Goal: Task Accomplishment & Management: Manage account settings

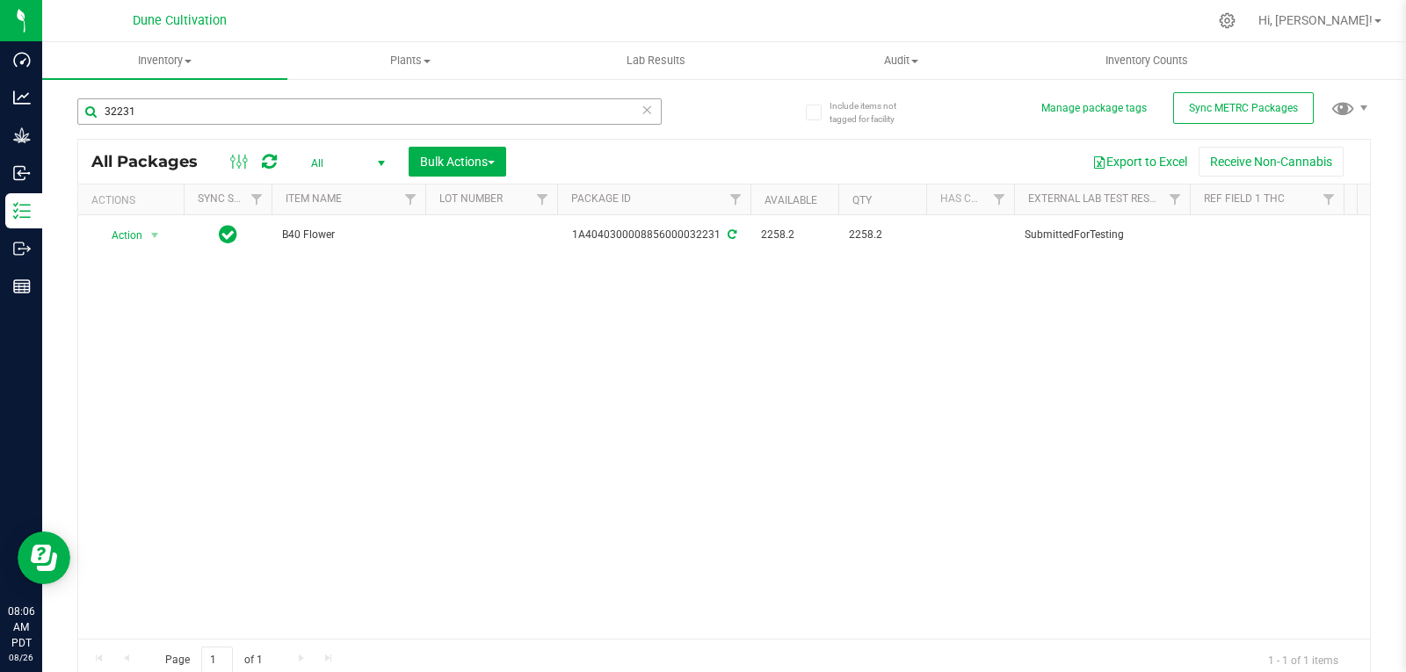
click at [318, 112] on input "32231" at bounding box center [369, 111] width 584 height 26
type input "32117"
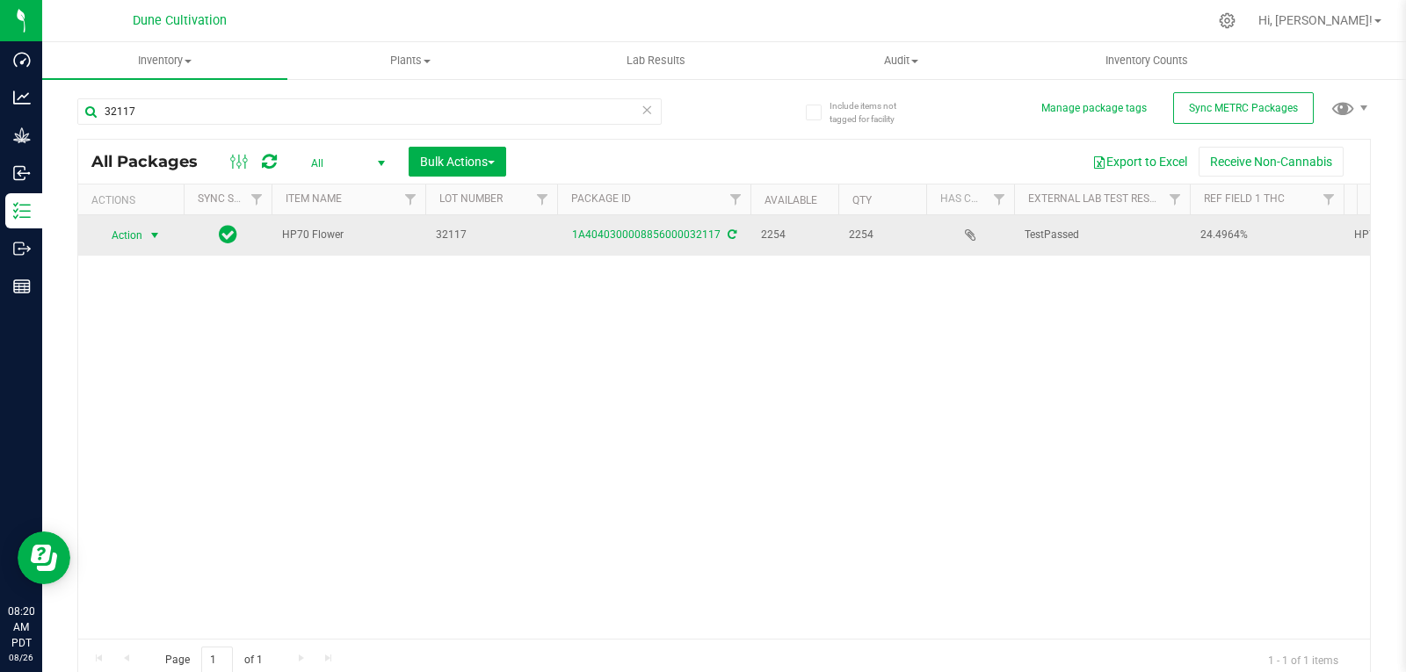
click at [144, 241] on span "select" at bounding box center [155, 235] width 22 height 25
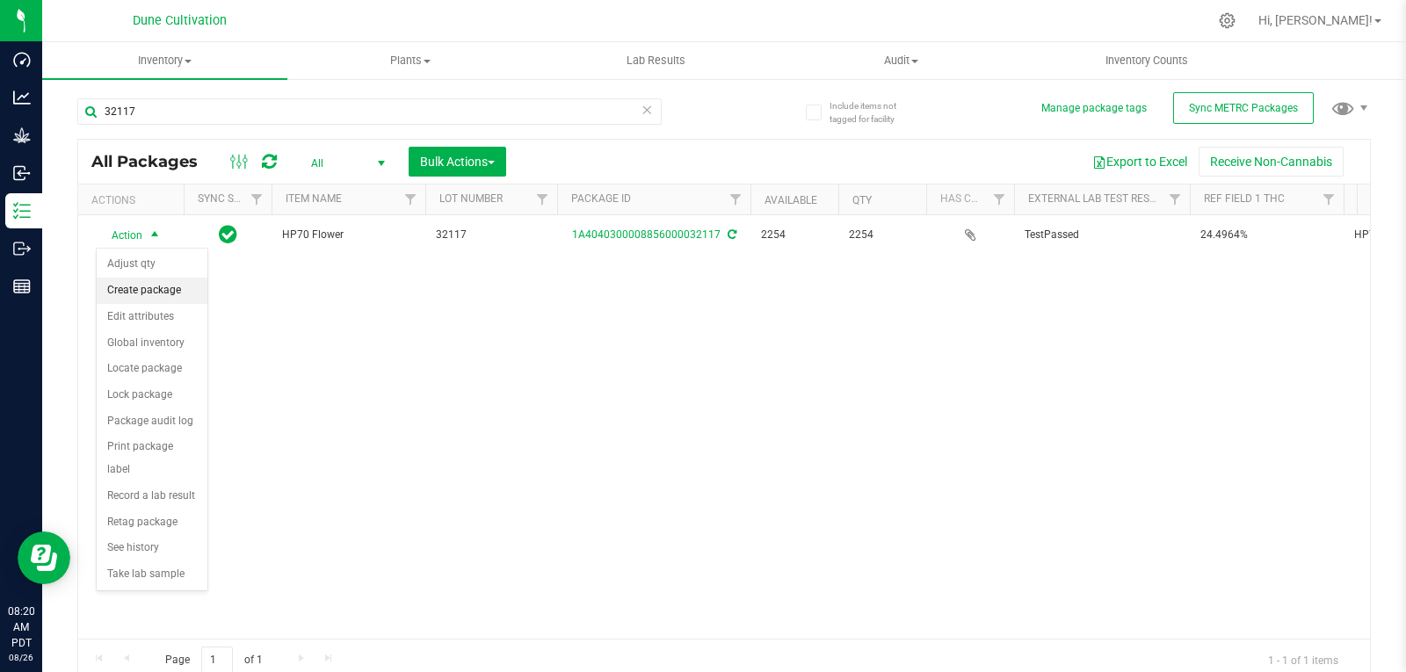
click at [157, 282] on li "Create package" at bounding box center [152, 291] width 111 height 26
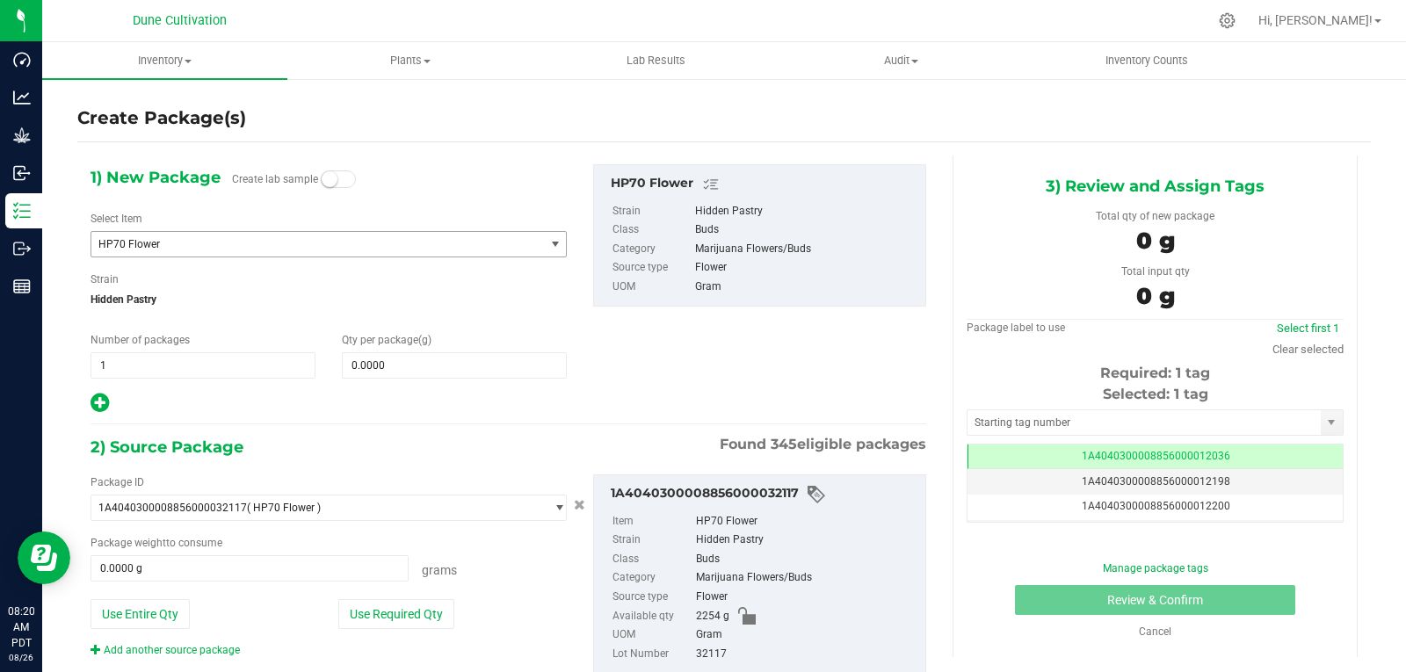
click at [170, 238] on span "HP70 Flower" at bounding box center [308, 244] width 421 height 12
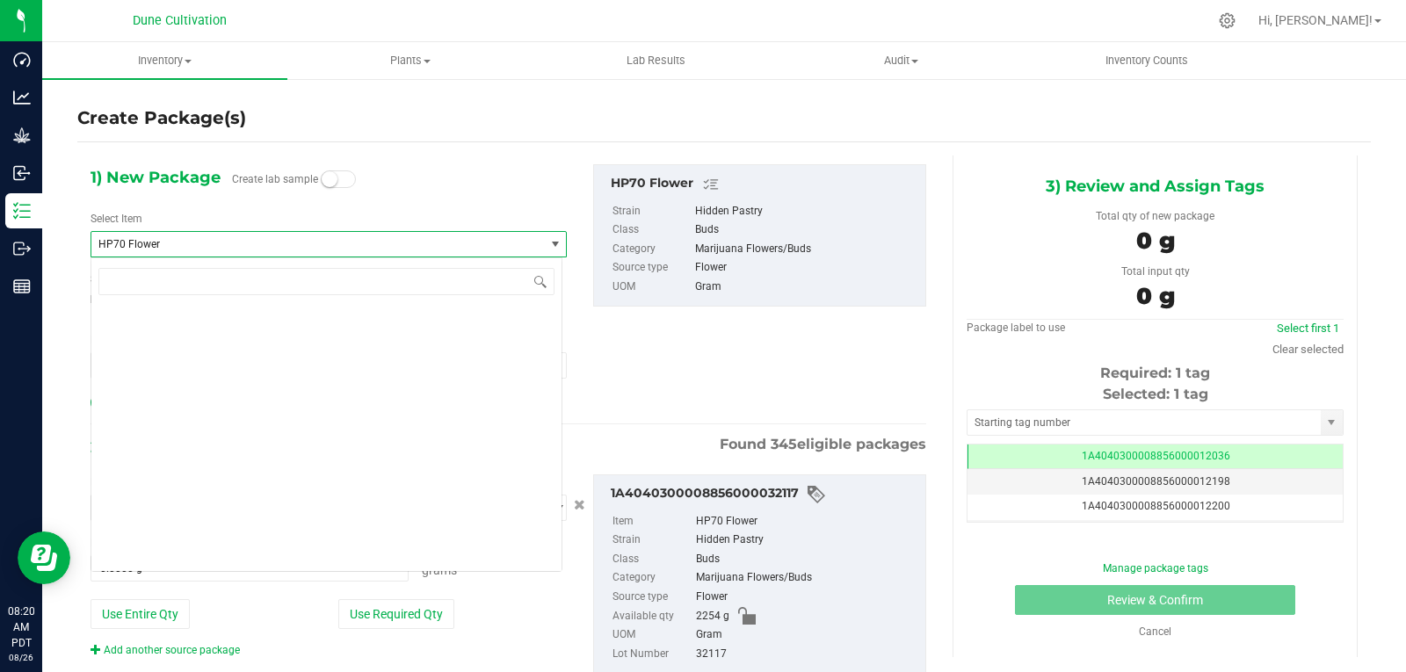
scroll to position [16907, 0]
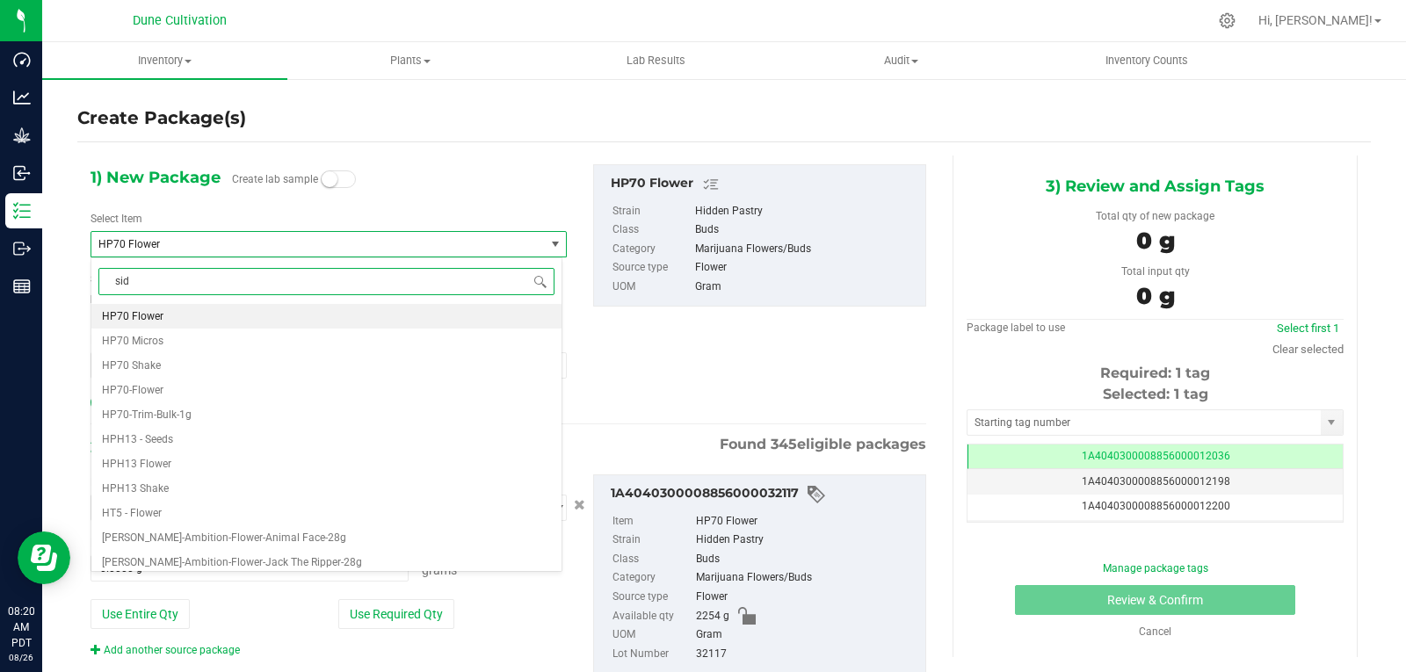
type input "side"
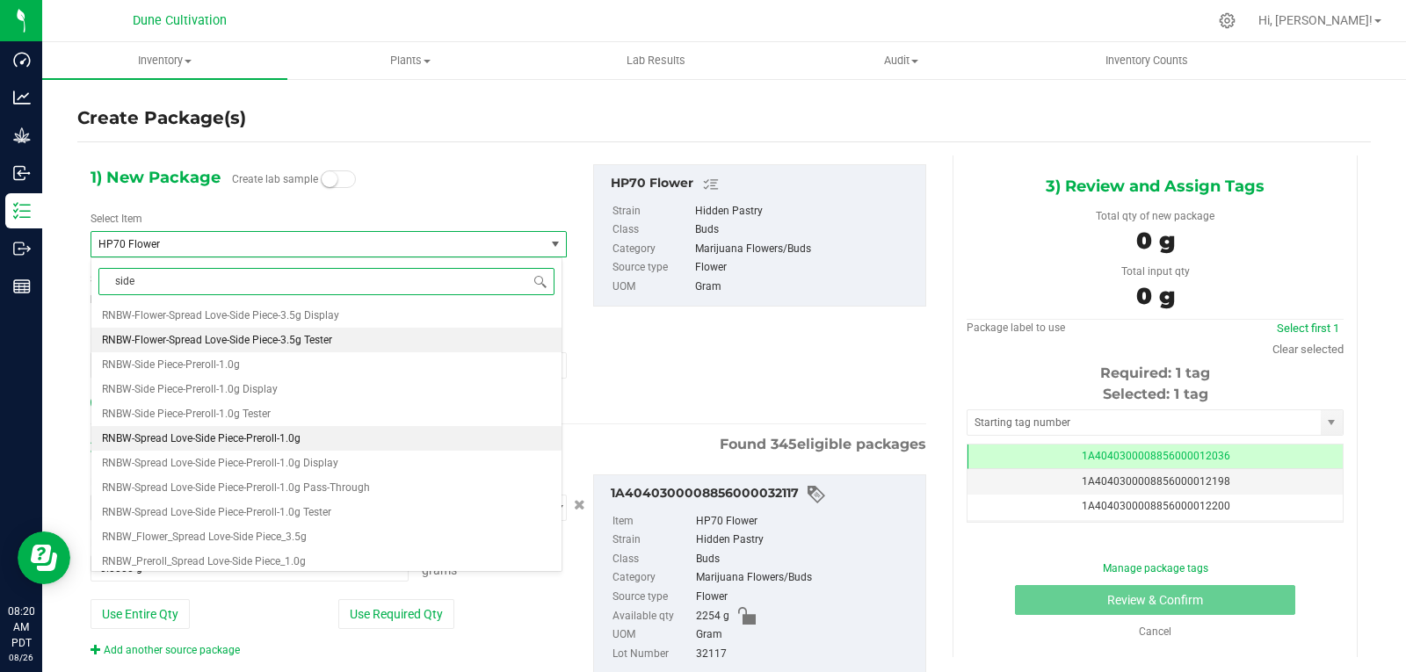
scroll to position [105, 0]
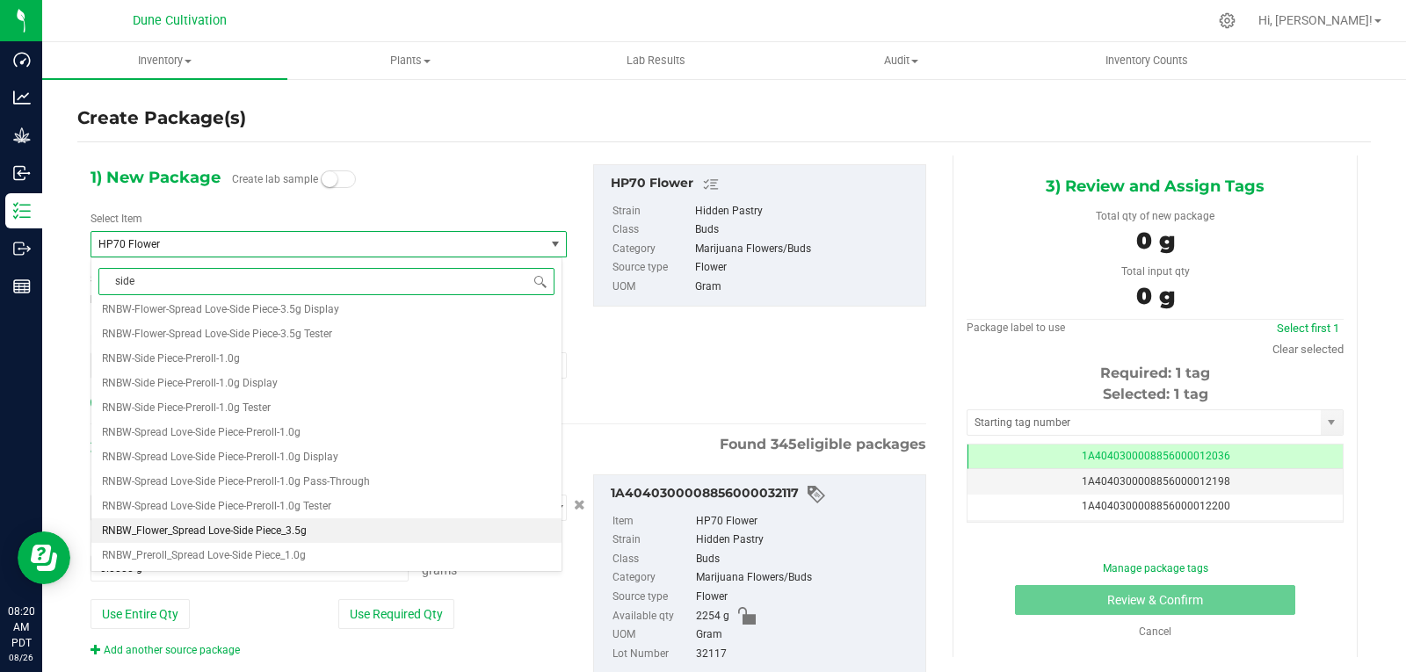
click at [209, 526] on span "RNBW_Flower_Spread Love-Side Piece_3.5g" at bounding box center [204, 531] width 205 height 12
type input "0"
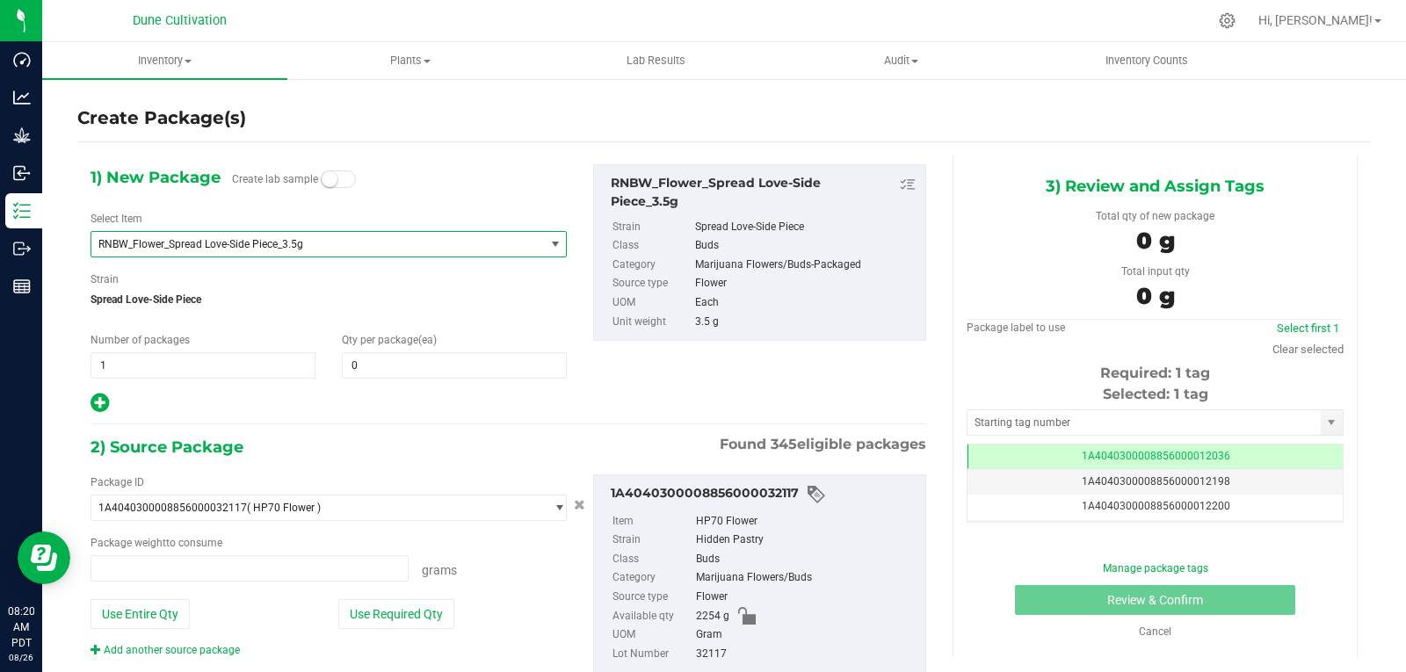
type input "0.0000 g"
click at [424, 369] on span "0 0" at bounding box center [454, 365] width 225 height 26
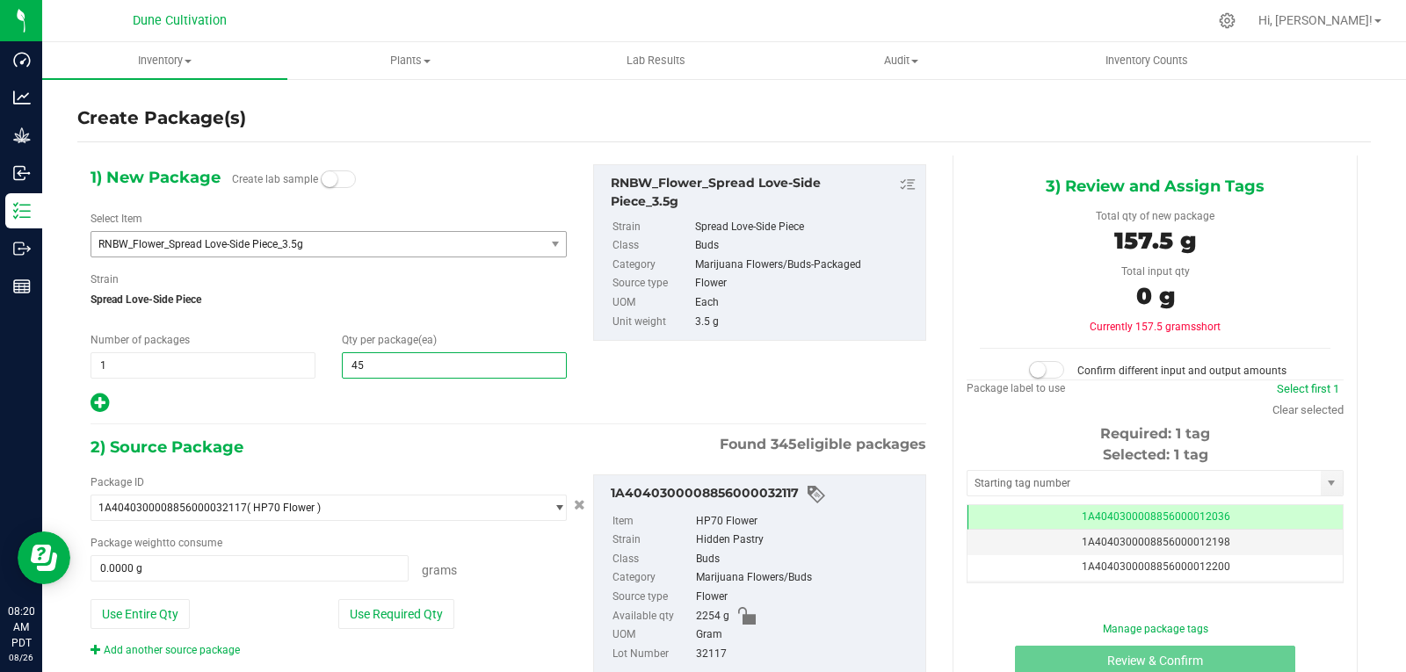
type input "450"
click at [423, 626] on button "Use Required Qty" at bounding box center [396, 614] width 116 height 30
type input "1575.0000 g"
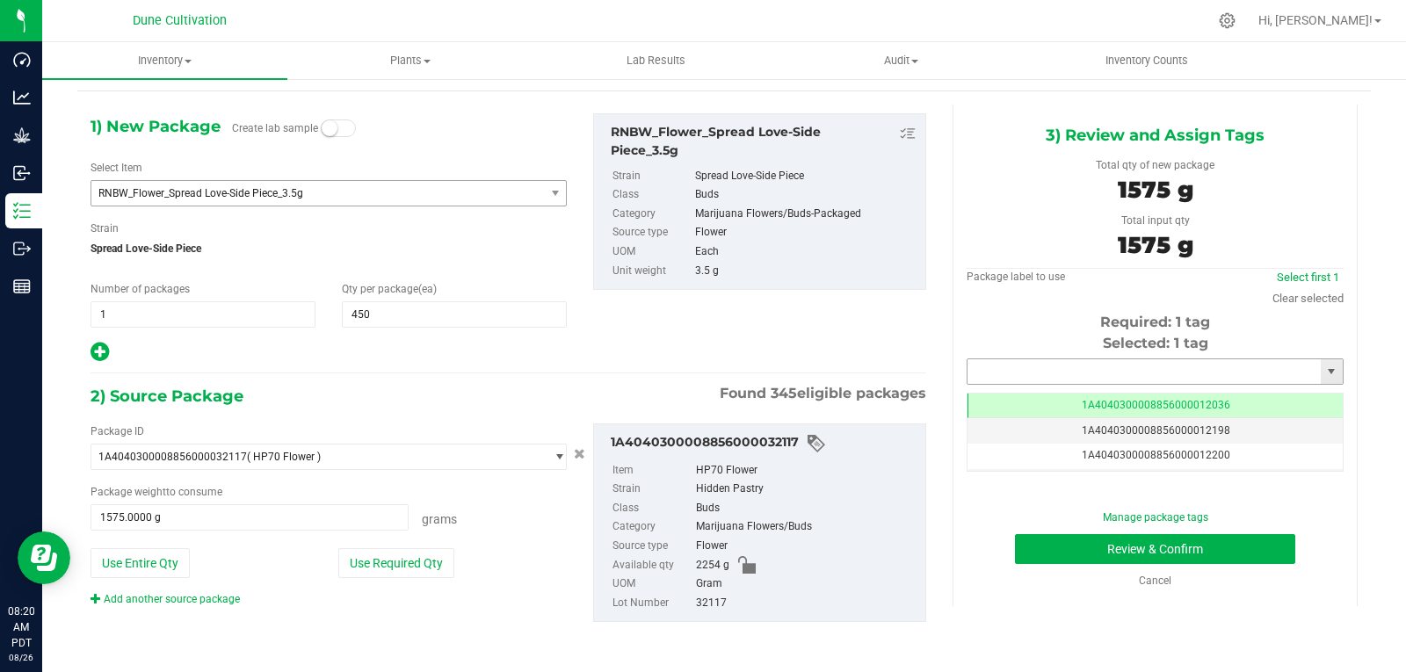
click at [1038, 366] on input "text" at bounding box center [1144, 371] width 353 height 25
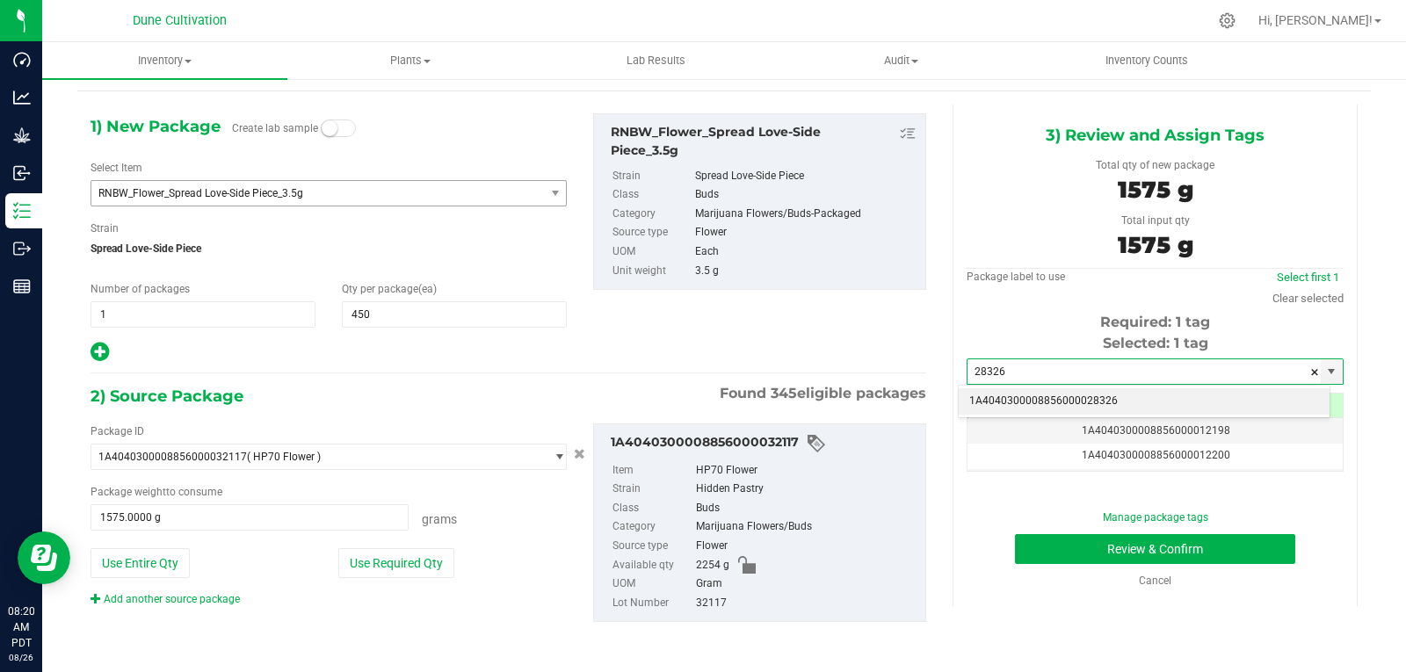
click at [1032, 396] on li "1A4040300008856000028326" at bounding box center [1144, 401] width 371 height 26
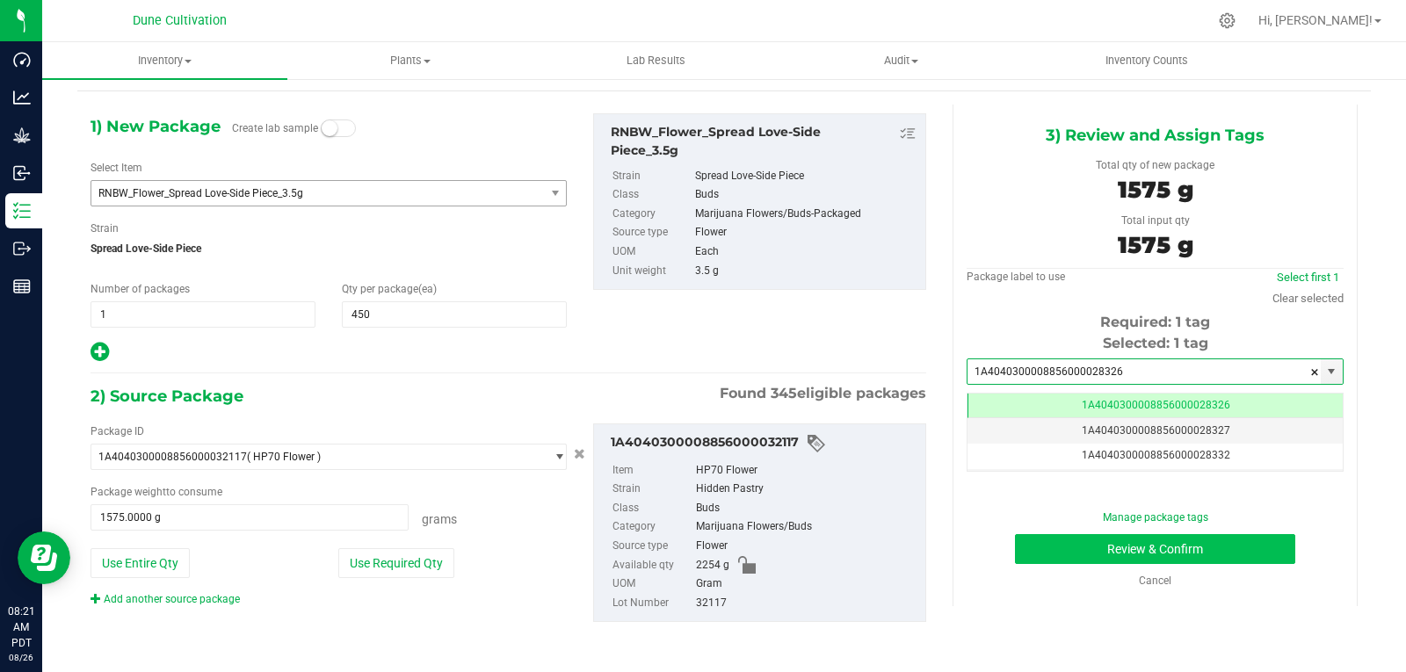
type input "1A4040300008856000028326"
click at [1026, 541] on button "Review & Confirm" at bounding box center [1155, 549] width 280 height 30
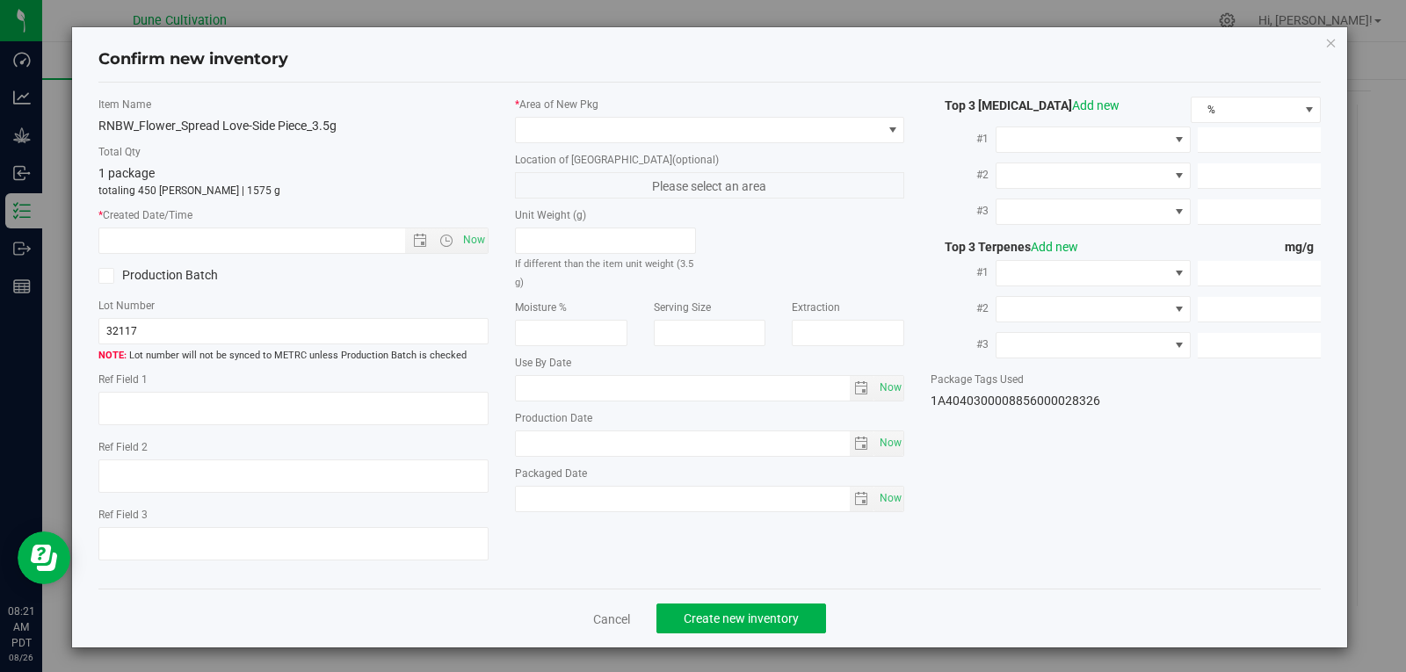
type textarea "24.4964%"
type textarea "HP70"
type textarea "<LOQ"
type input "269.1080"
type input "8.9564"
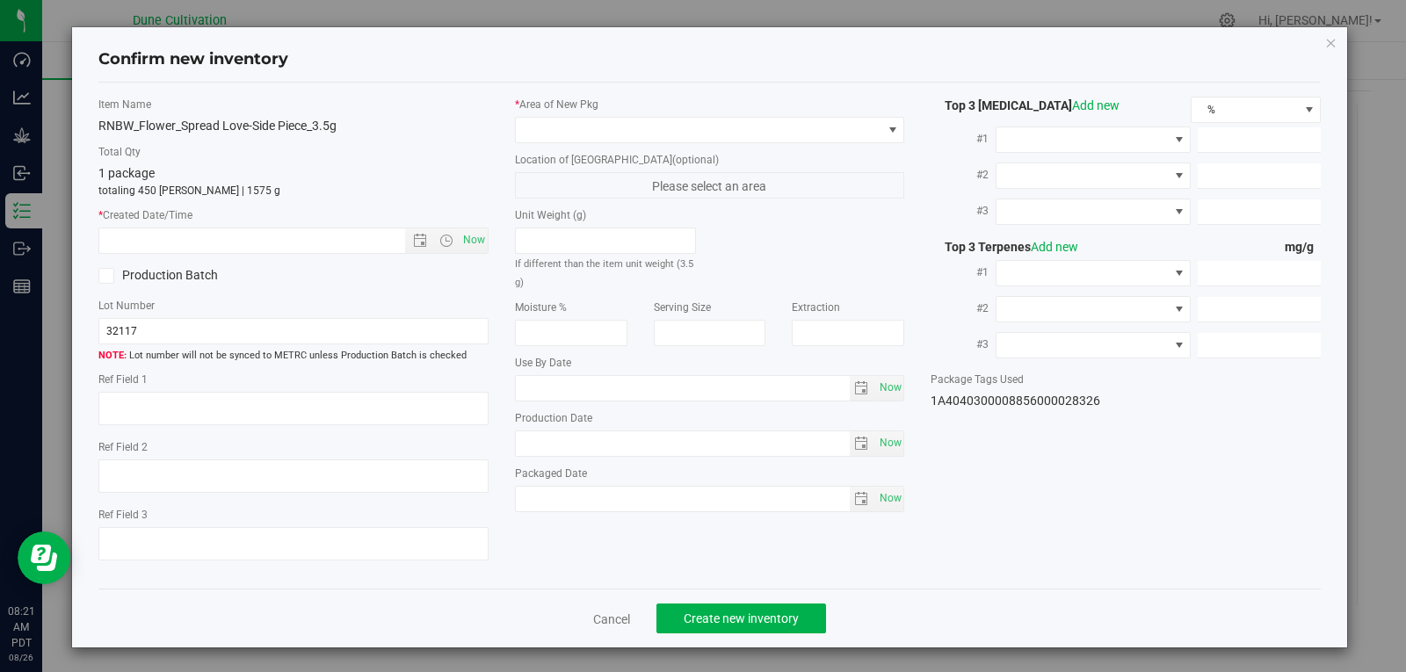
type input "7.0650"
type input "7.9770"
type input "4.8750"
type input "2.3840"
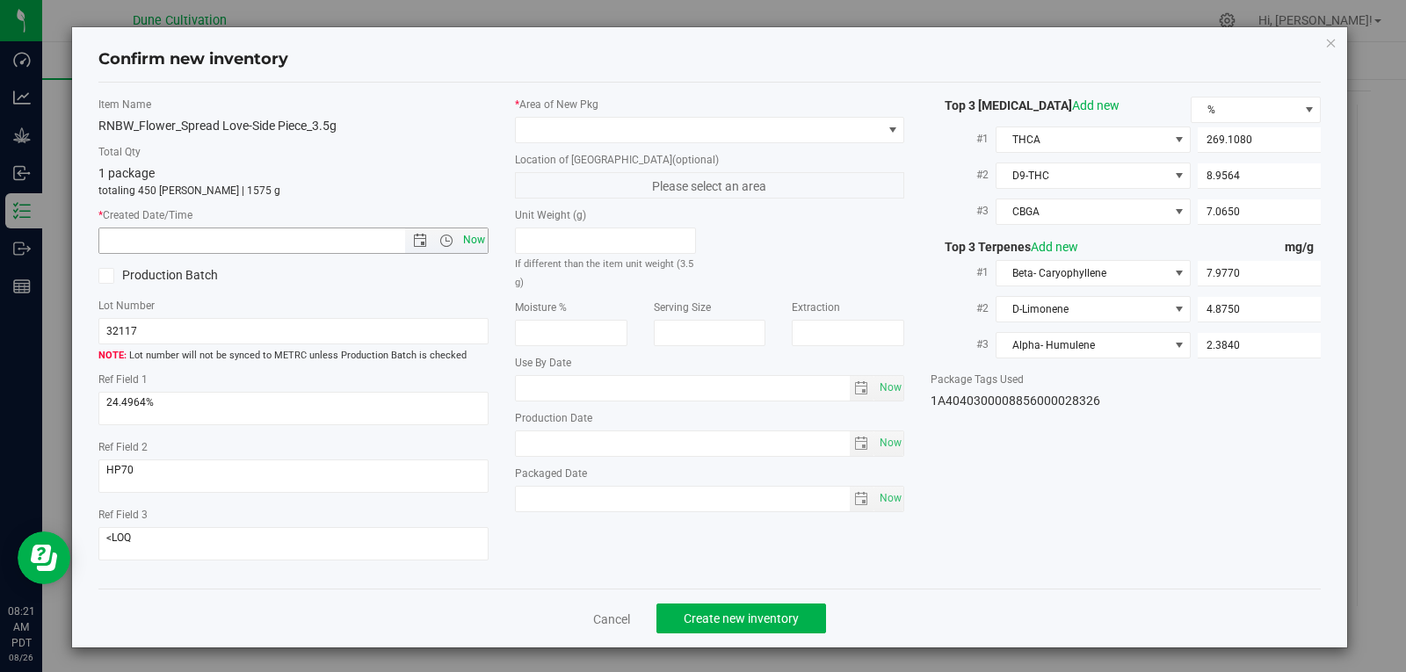
click at [481, 241] on span "Now" at bounding box center [474, 240] width 30 height 25
type input "[DATE] 8:21 AM"
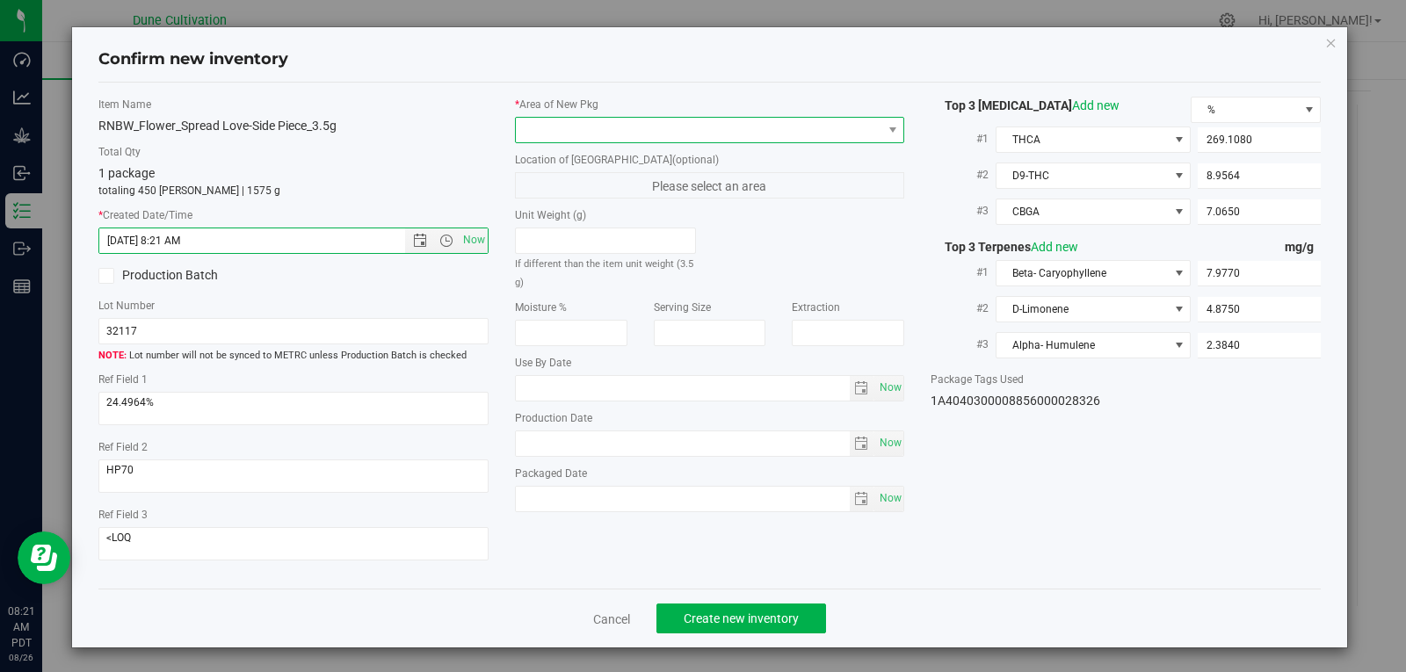
click at [634, 130] on span at bounding box center [699, 130] width 367 height 25
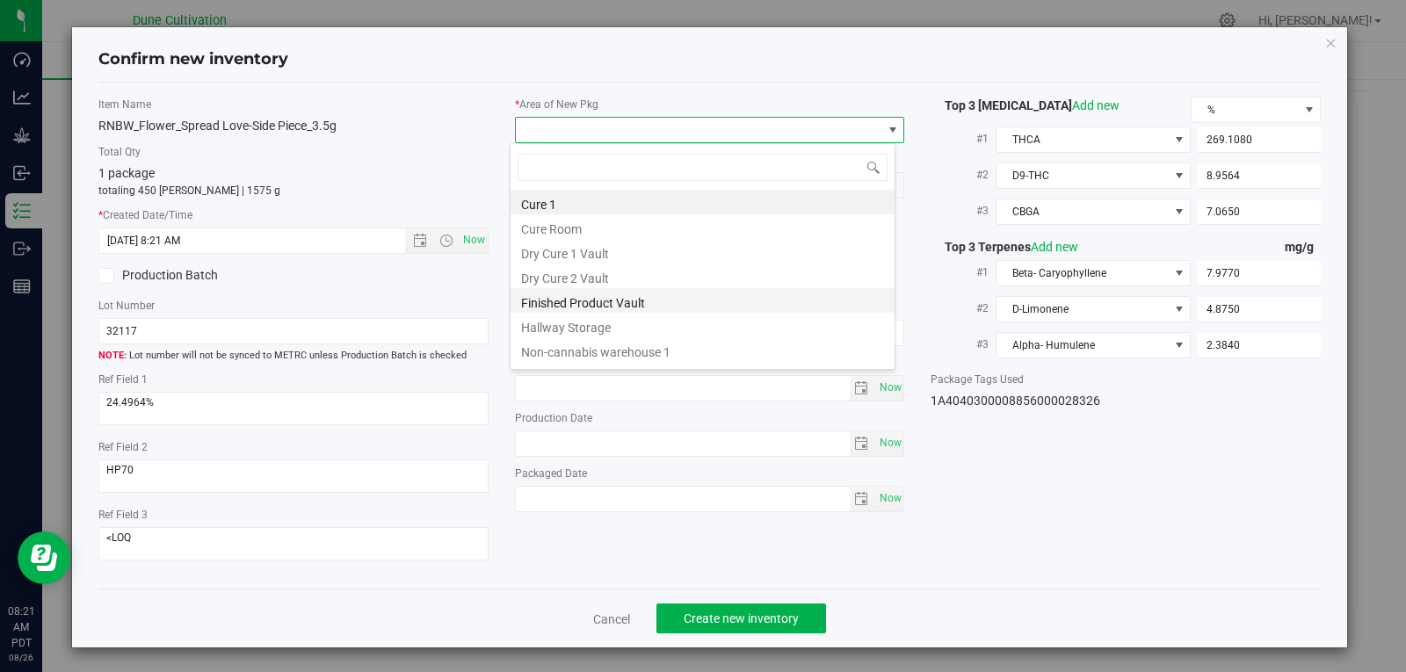
click at [570, 307] on li "Finished Product Vault" at bounding box center [703, 300] width 384 height 25
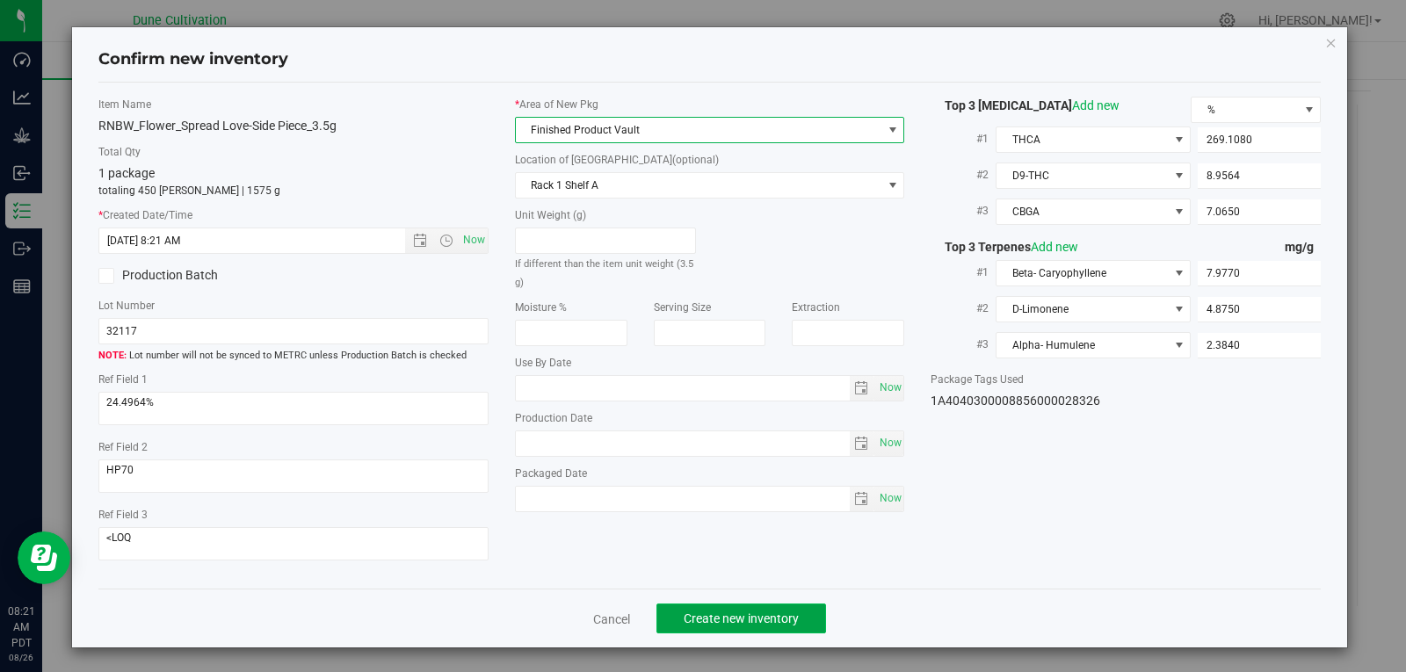
click at [772, 616] on span "Create new inventory" at bounding box center [741, 619] width 115 height 14
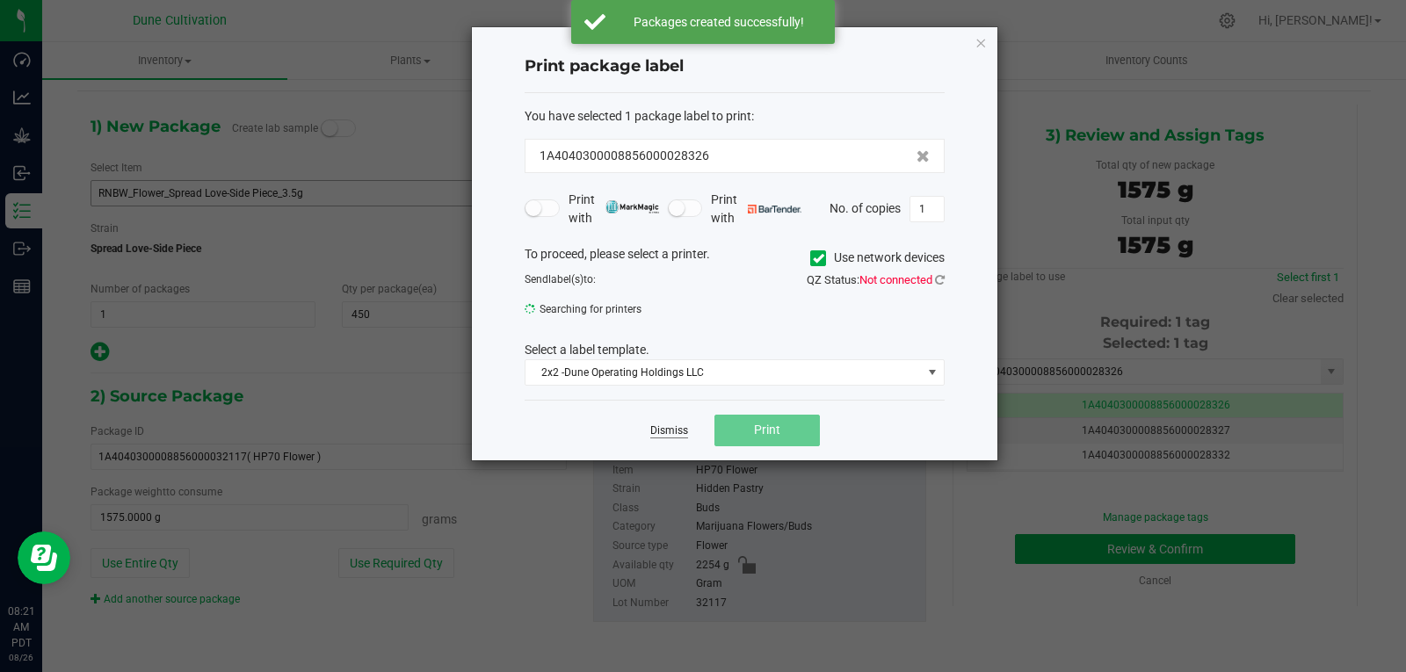
click at [669, 424] on link "Dismiss" at bounding box center [669, 431] width 38 height 15
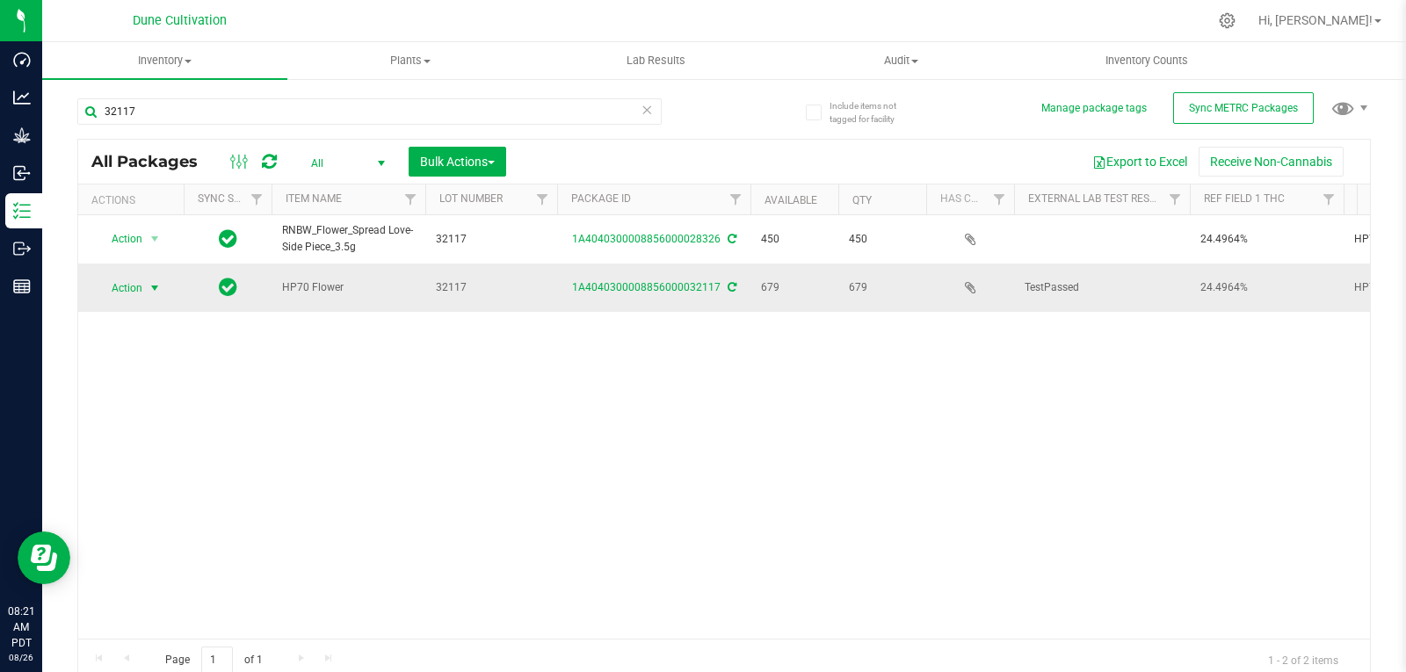
click at [148, 287] on span "select" at bounding box center [155, 288] width 14 height 14
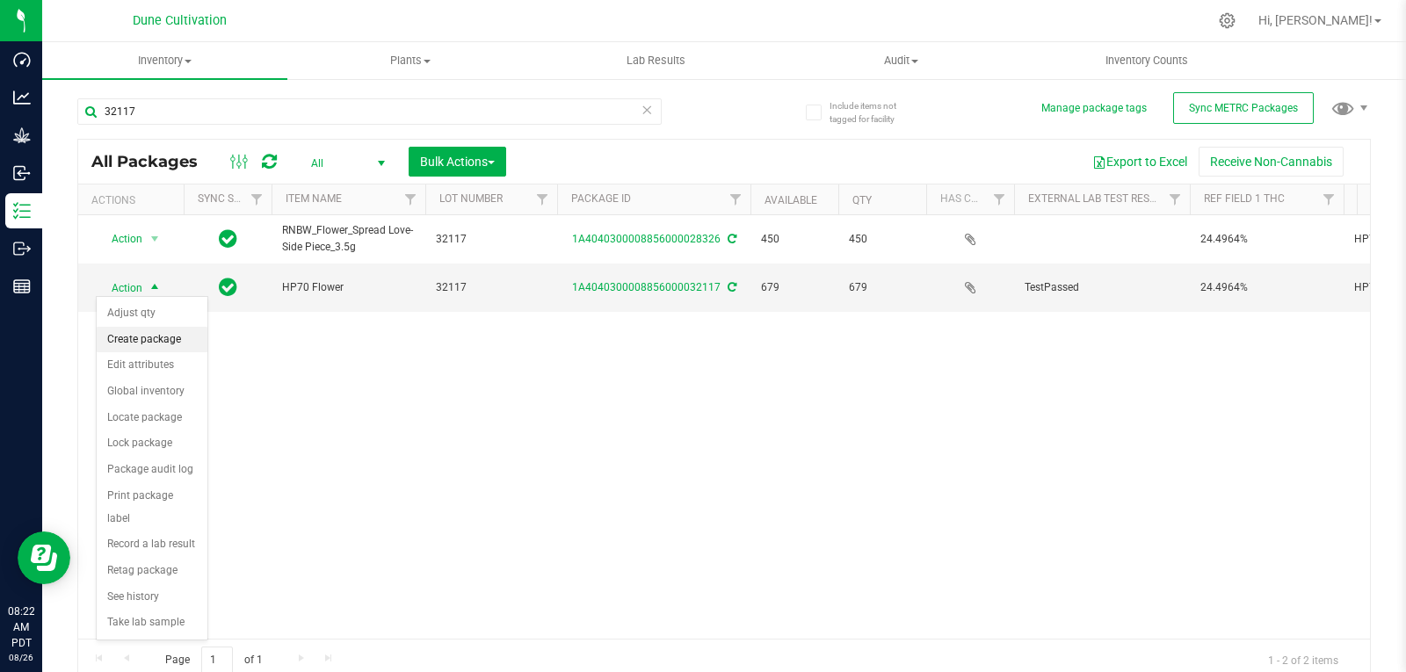
click at [160, 335] on li "Create package" at bounding box center [152, 340] width 111 height 26
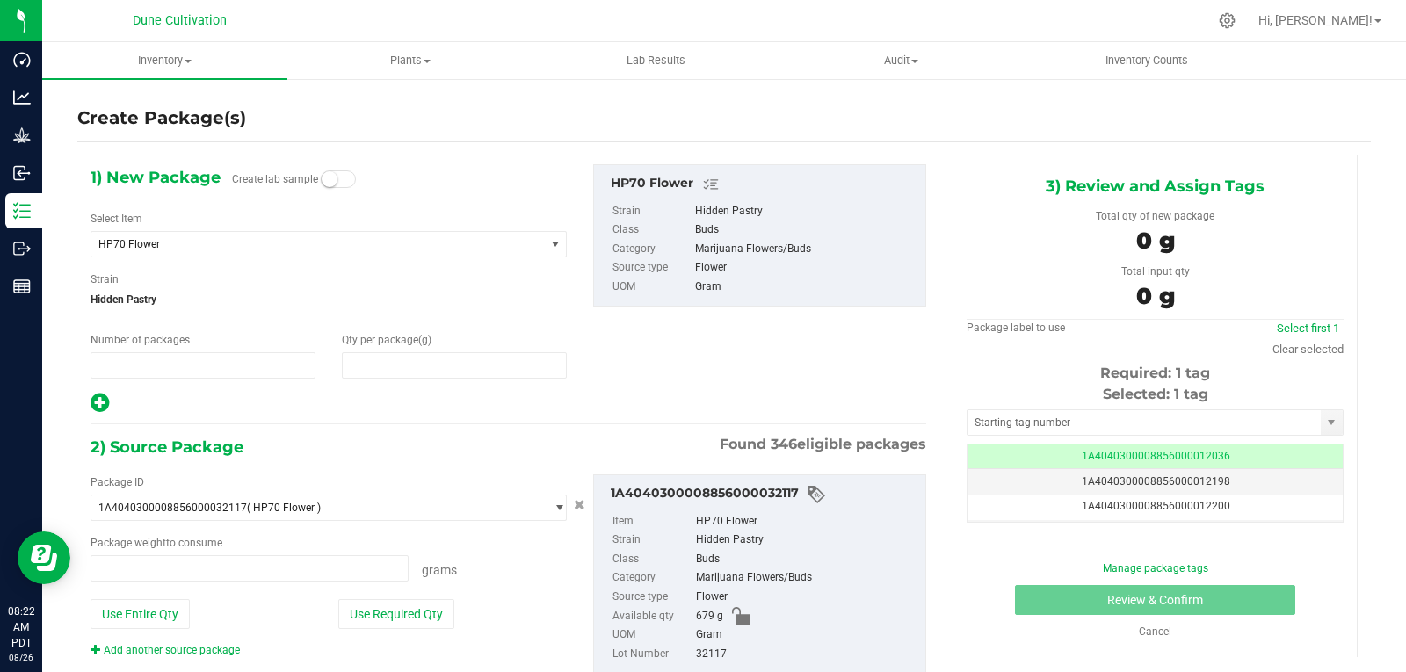
type input "1"
type input "0.0000"
type input "0.0000 g"
click at [135, 238] on span "HP70 Flower" at bounding box center [308, 244] width 421 height 12
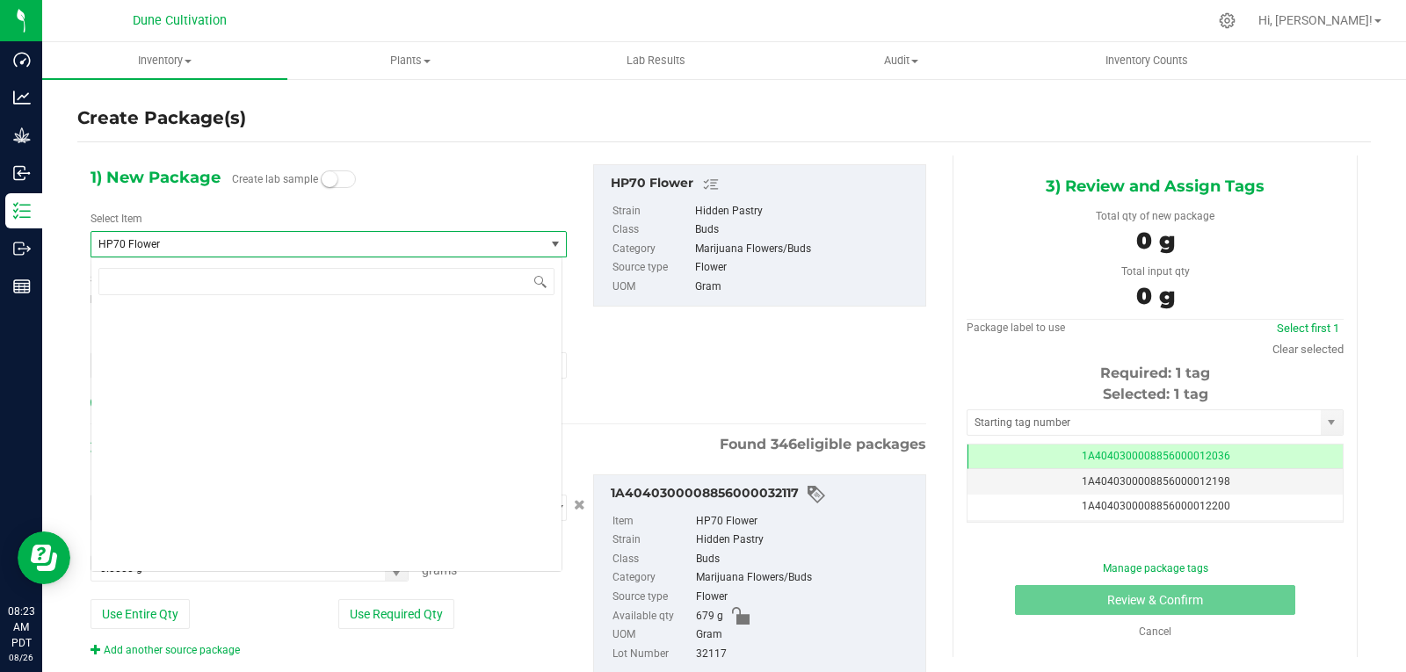
scroll to position [16907, 0]
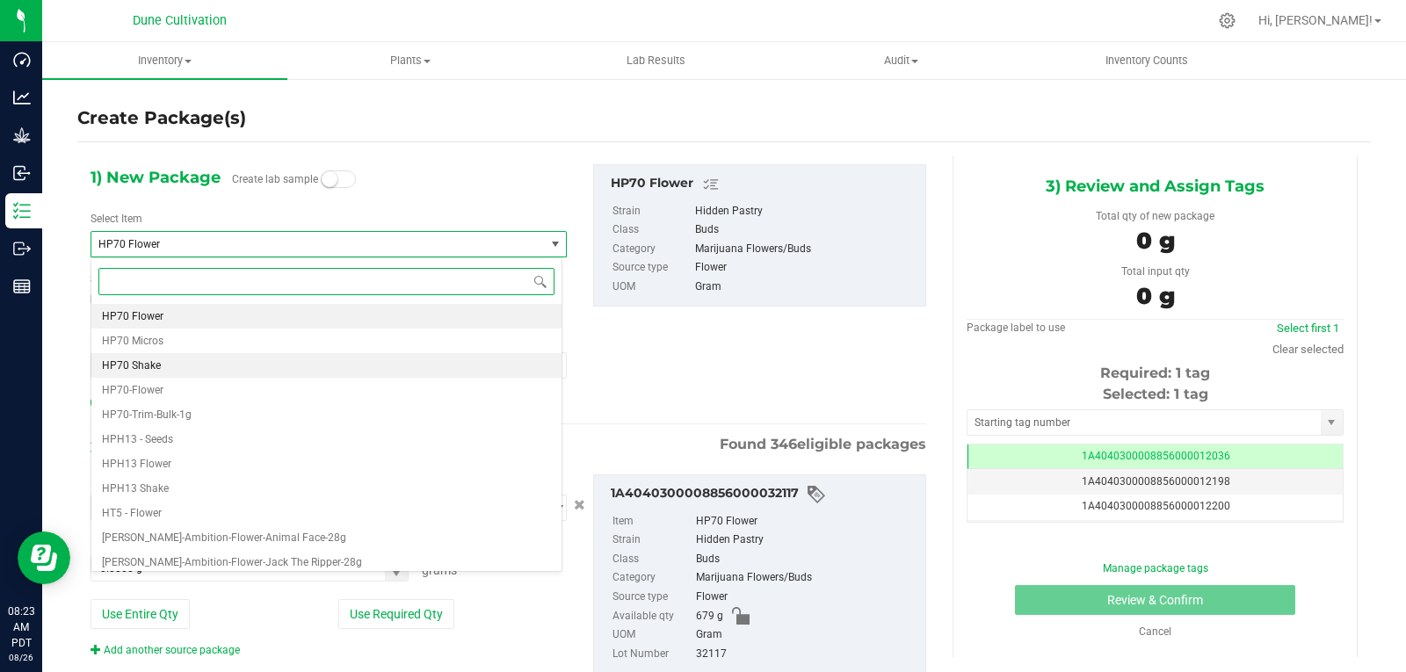
click at [138, 363] on span "HP70 Shake" at bounding box center [131, 365] width 59 height 12
type input "0.0000"
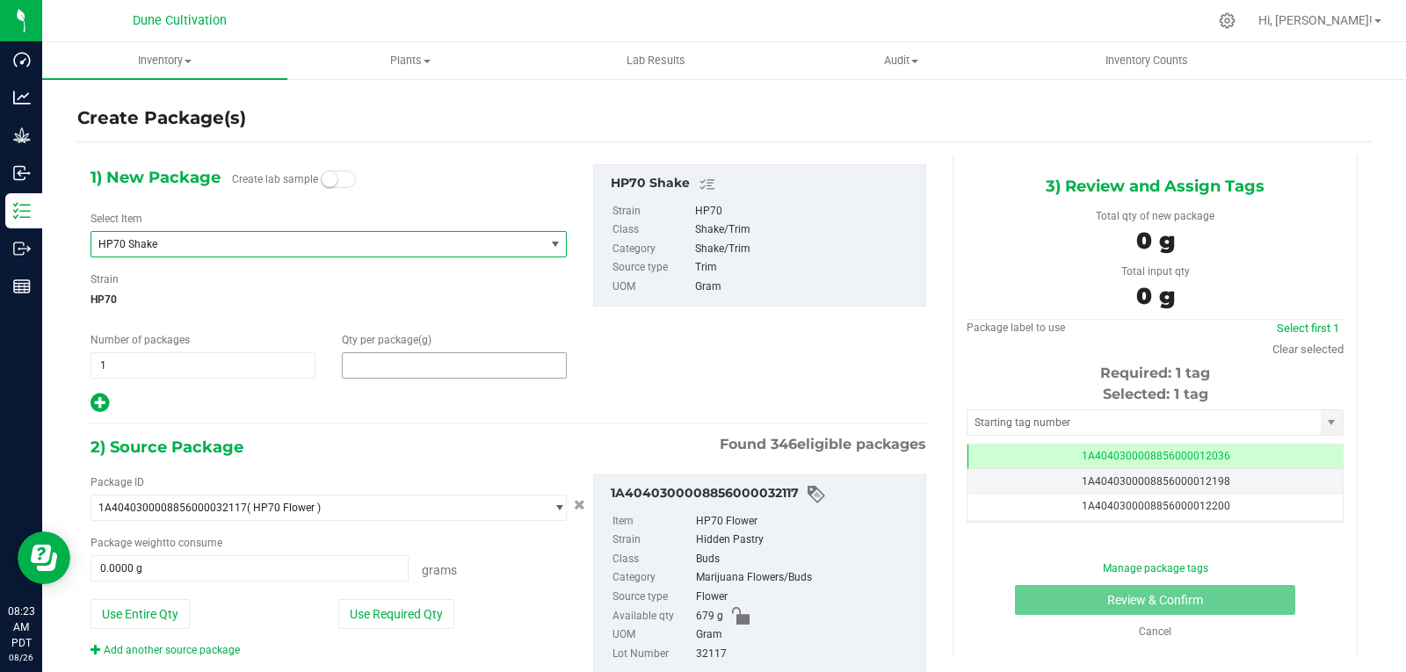
click at [421, 377] on span at bounding box center [454, 365] width 225 height 26
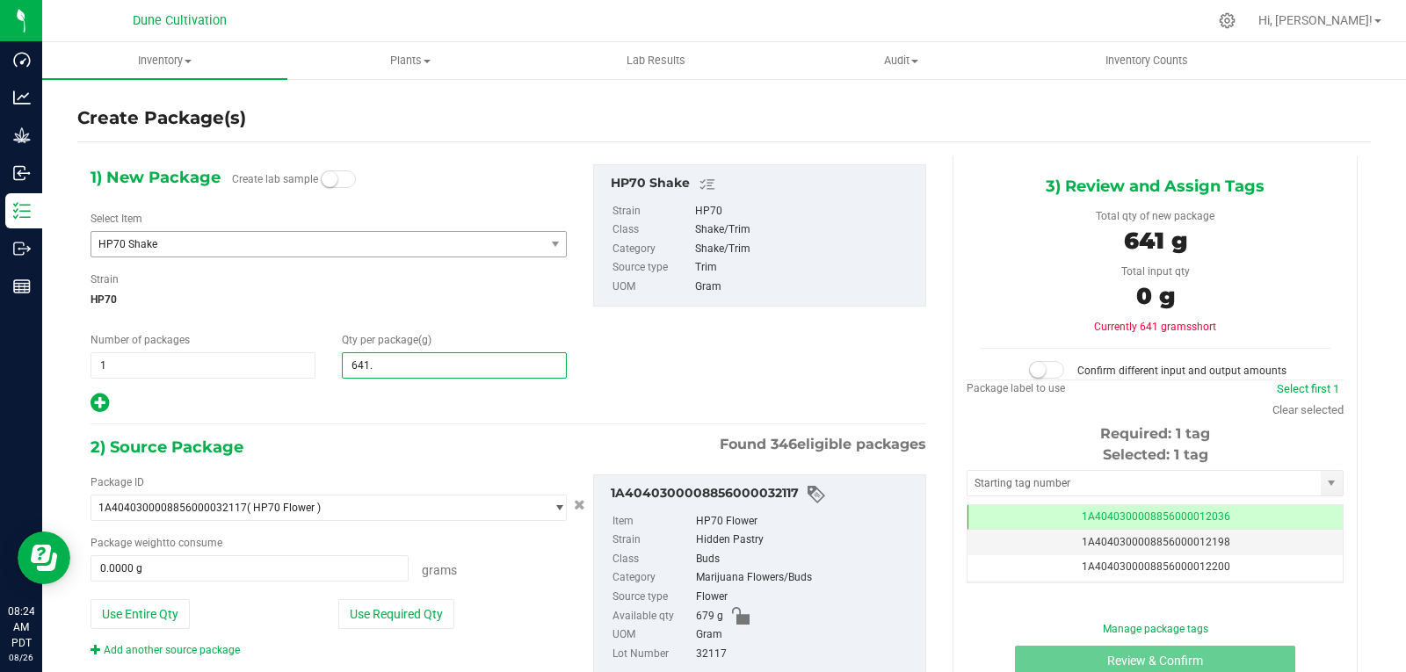
type input "641.4"
type input "641.4000"
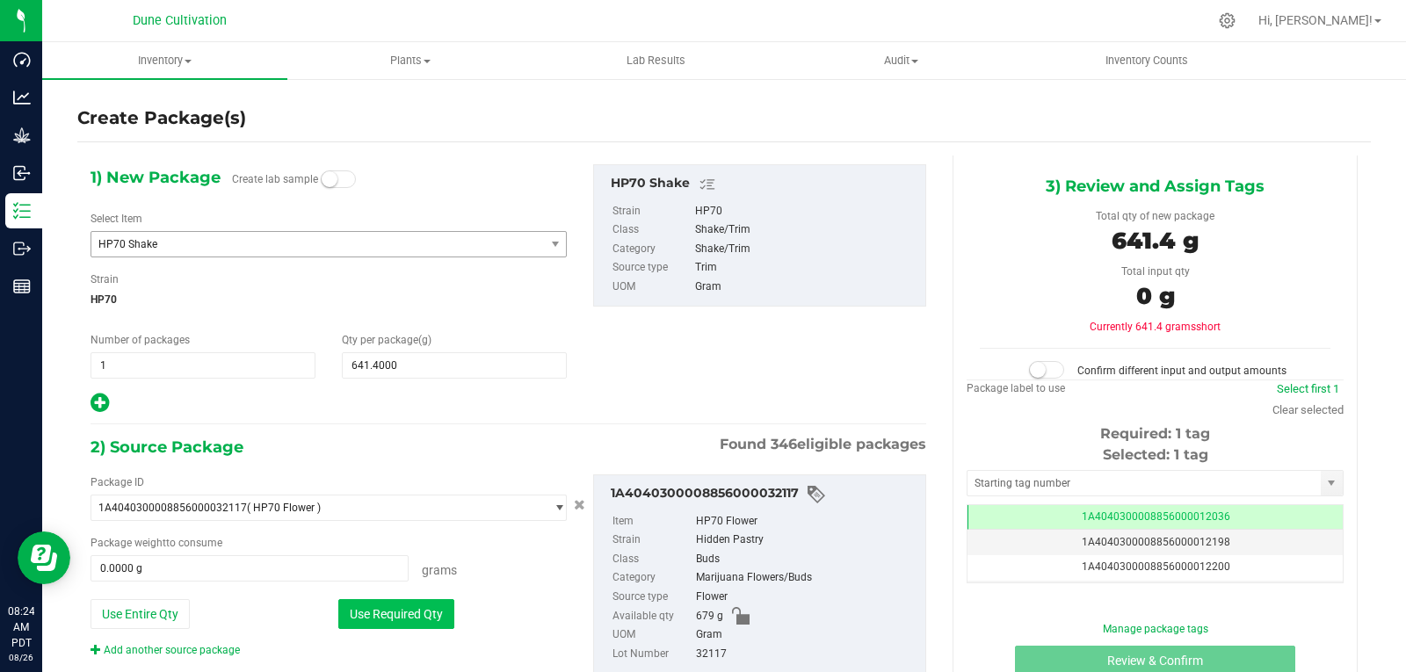
click at [405, 617] on button "Use Required Qty" at bounding box center [396, 614] width 116 height 30
type input "641.4000 g"
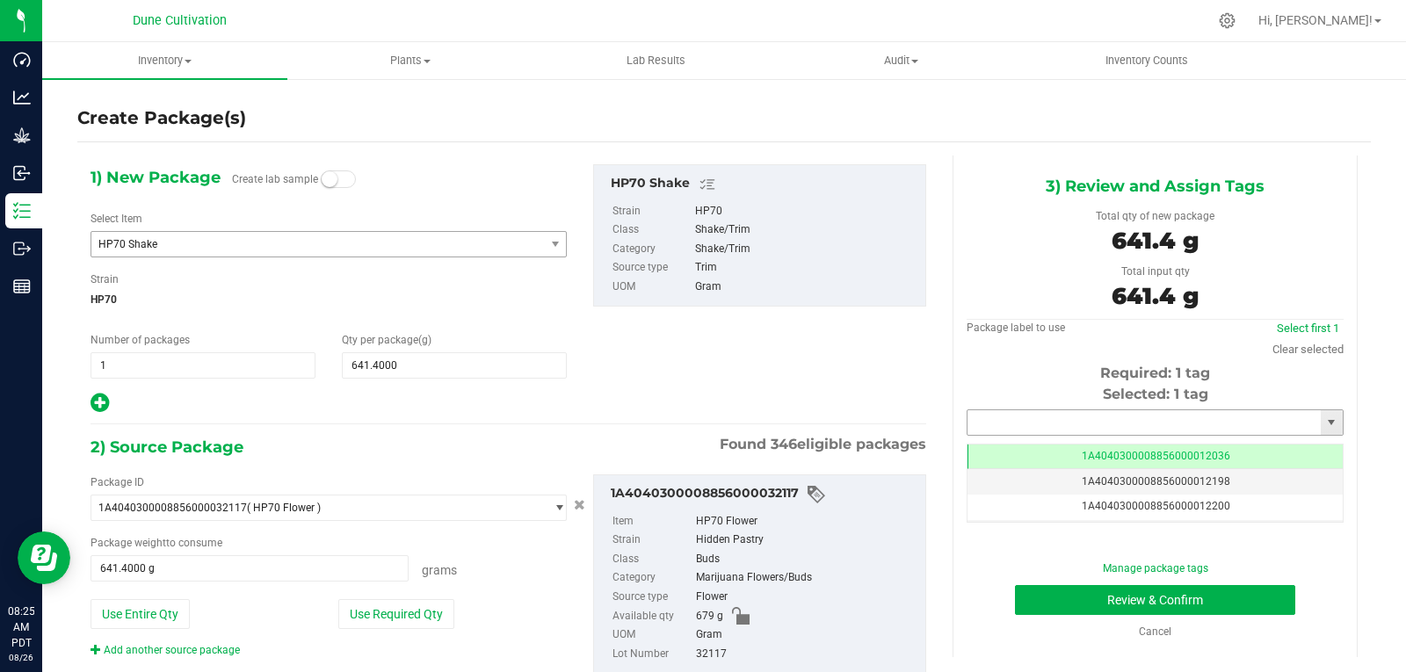
click at [1045, 422] on input "text" at bounding box center [1144, 422] width 353 height 25
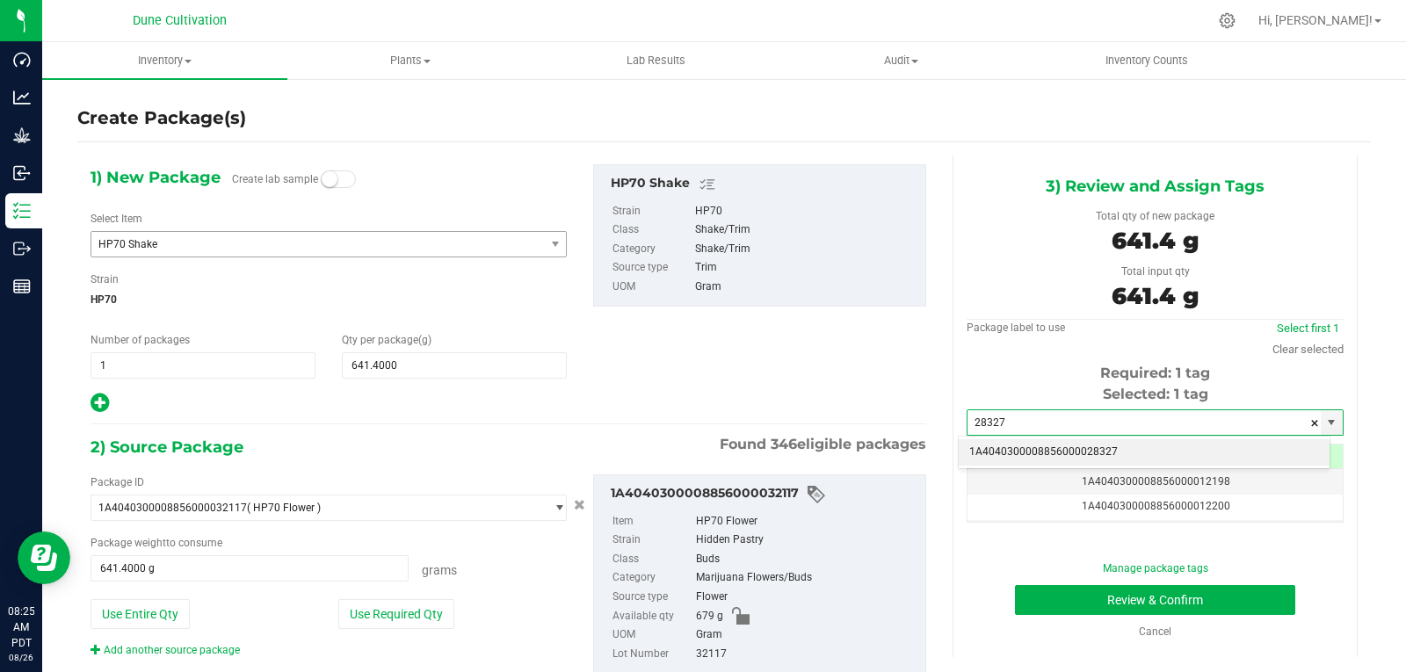
click at [1036, 447] on li "1A4040300008856000028327" at bounding box center [1144, 452] width 371 height 26
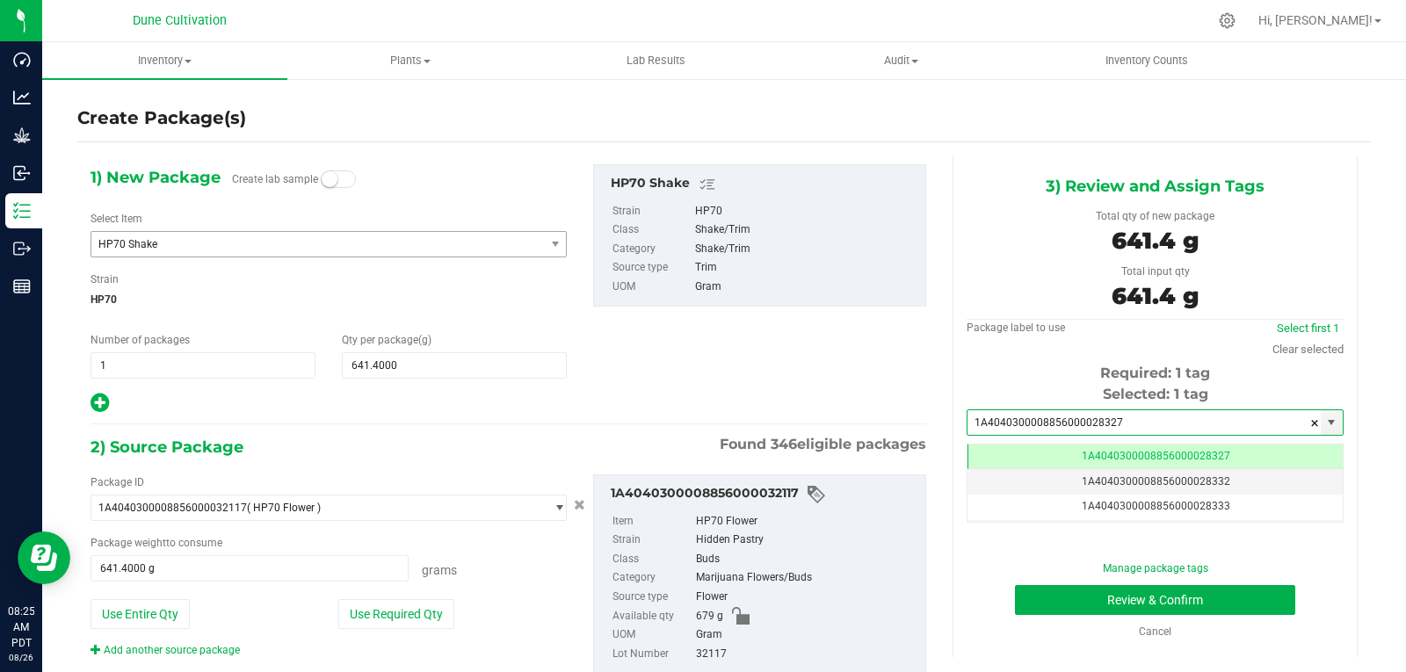
scroll to position [0, -1]
type input "1A4040300008856000028327"
click at [1029, 599] on button "Review & Confirm" at bounding box center [1155, 600] width 280 height 30
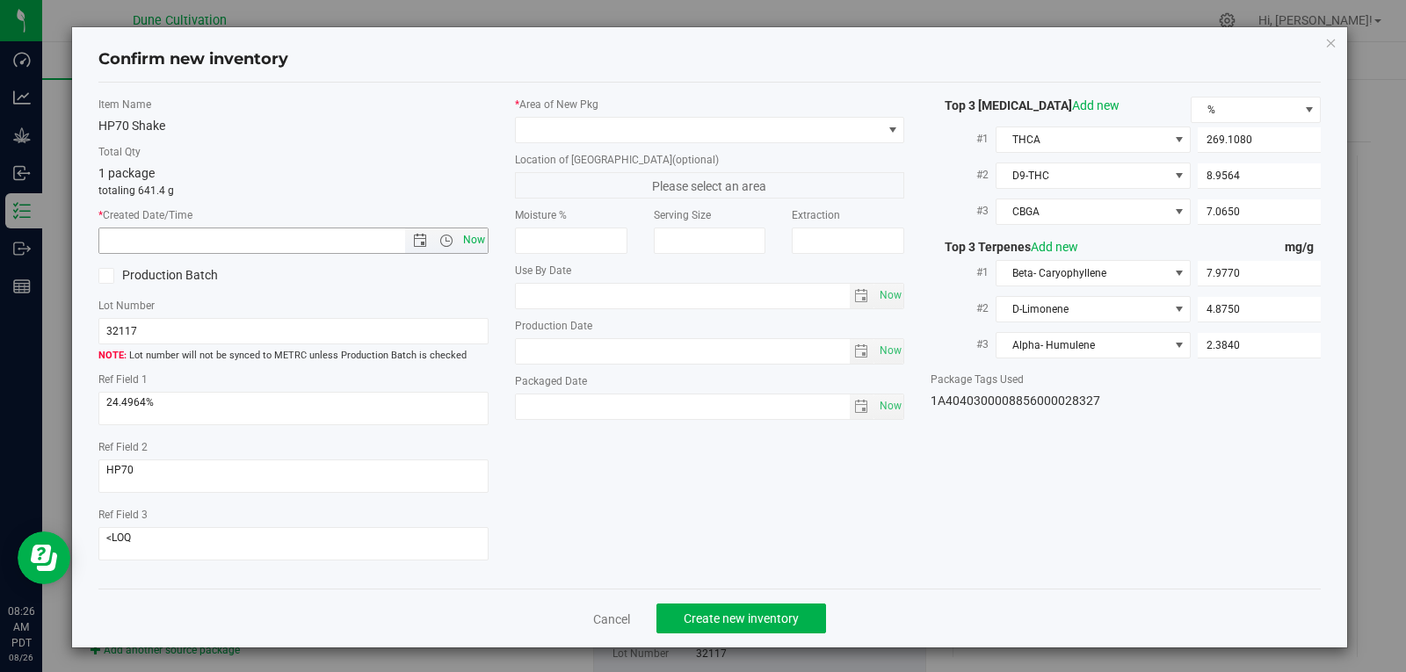
click at [468, 240] on span "Now" at bounding box center [474, 240] width 30 height 25
type input "[DATE] 8:26 AM"
click at [594, 126] on span at bounding box center [699, 130] width 367 height 25
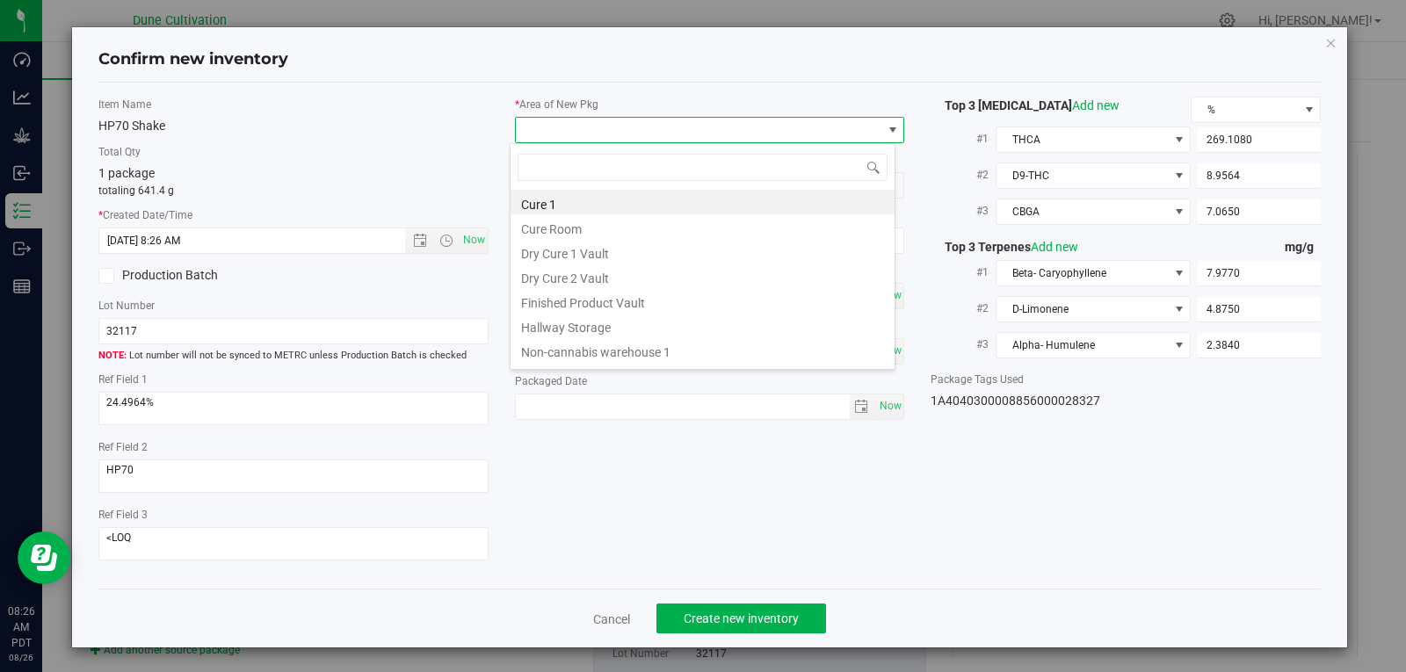
scroll to position [26, 387]
click at [592, 305] on li "Finished Product Vault" at bounding box center [703, 300] width 384 height 25
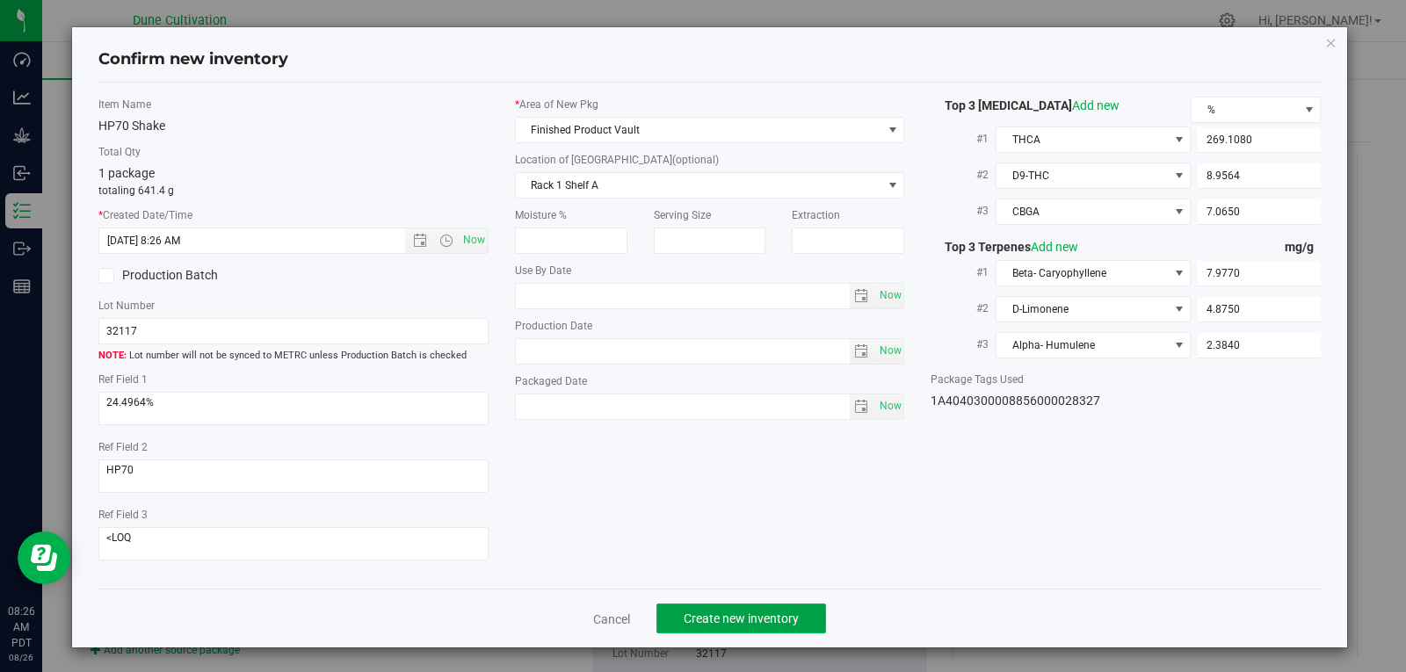
click at [700, 604] on button "Create new inventory" at bounding box center [742, 619] width 170 height 30
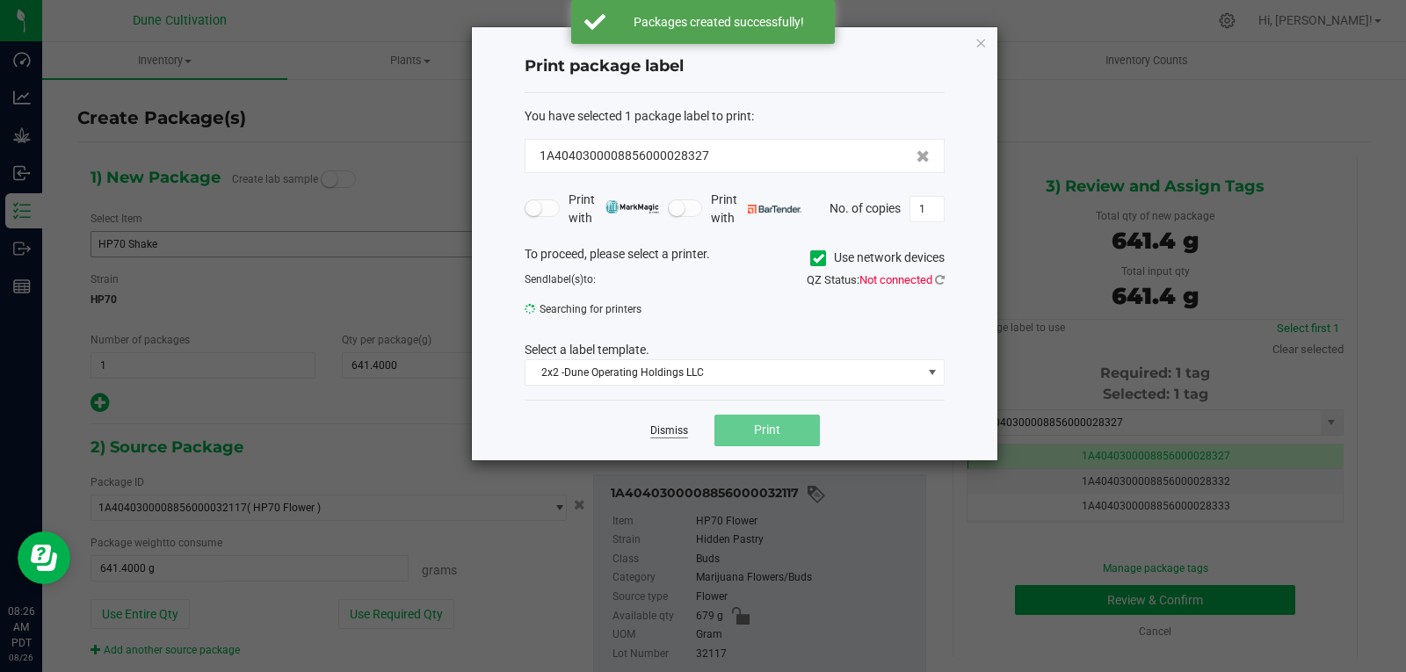
click at [658, 430] on link "Dismiss" at bounding box center [669, 431] width 38 height 15
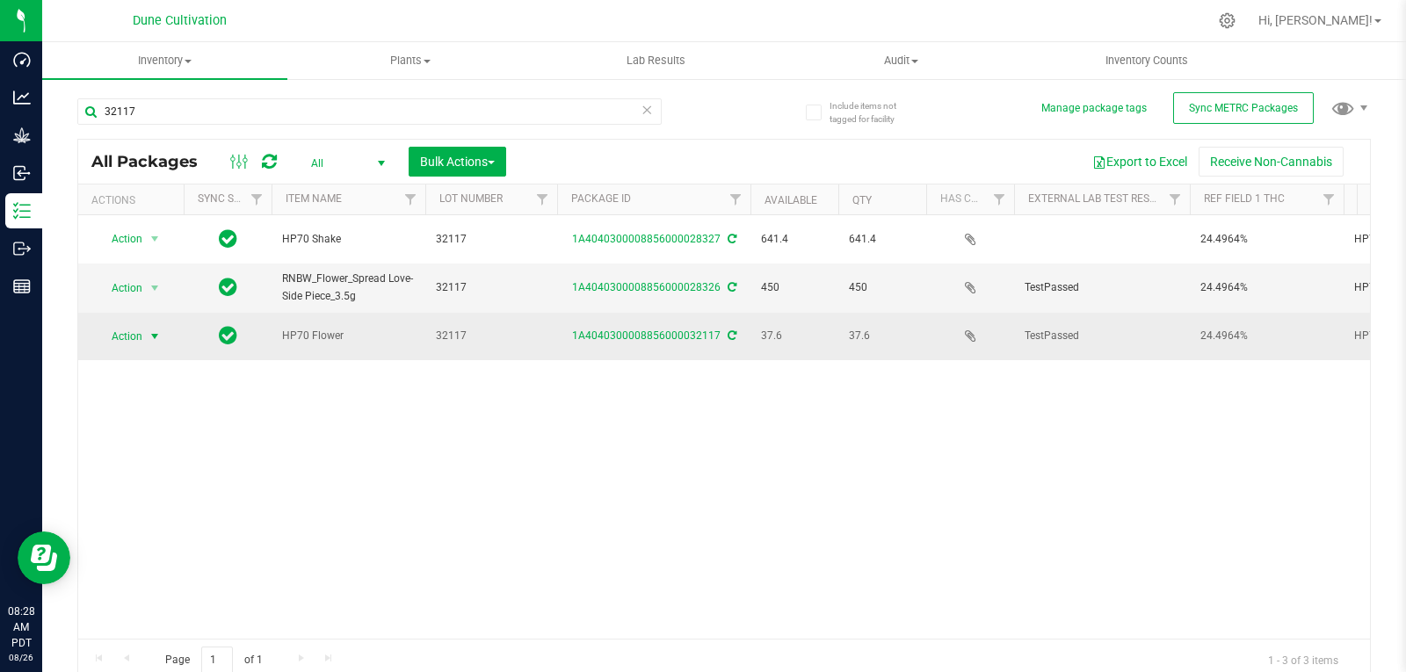
click at [144, 330] on span "select" at bounding box center [155, 336] width 22 height 25
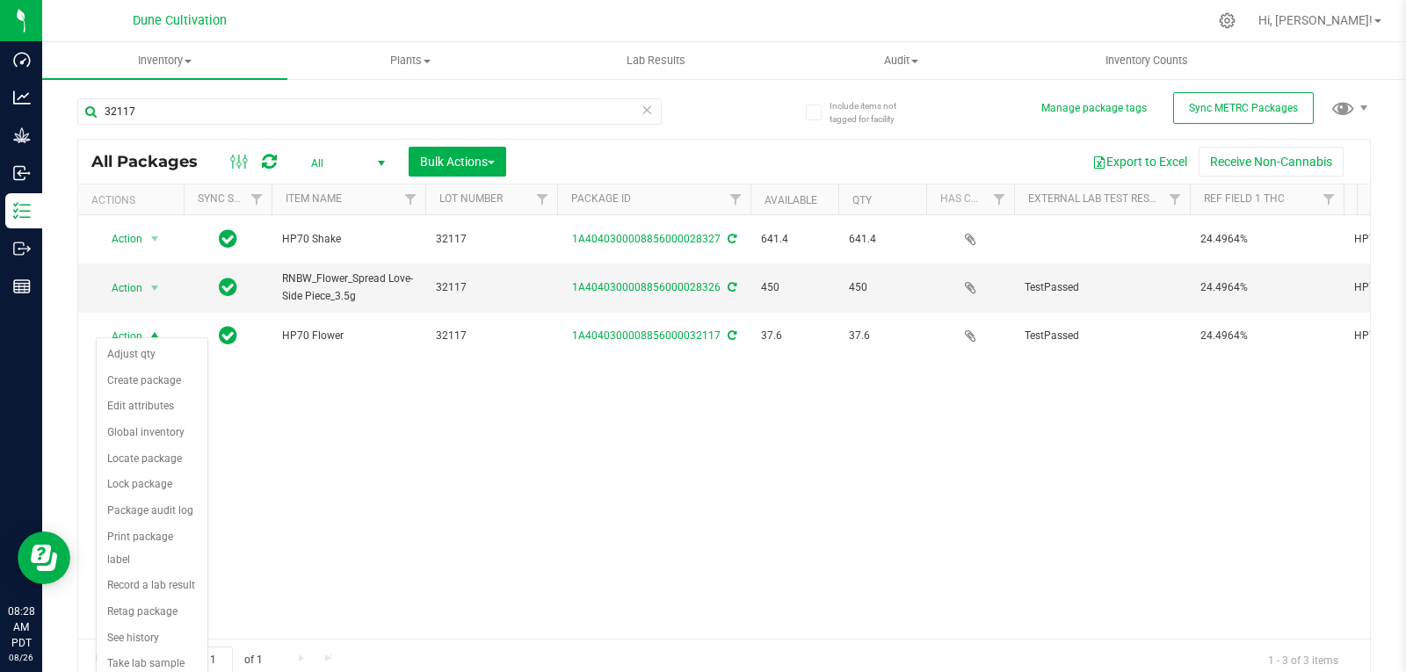
click at [541, 548] on div "Action Action Adjust qty Create package Edit attributes Global inventory Locate…" at bounding box center [724, 427] width 1292 height 424
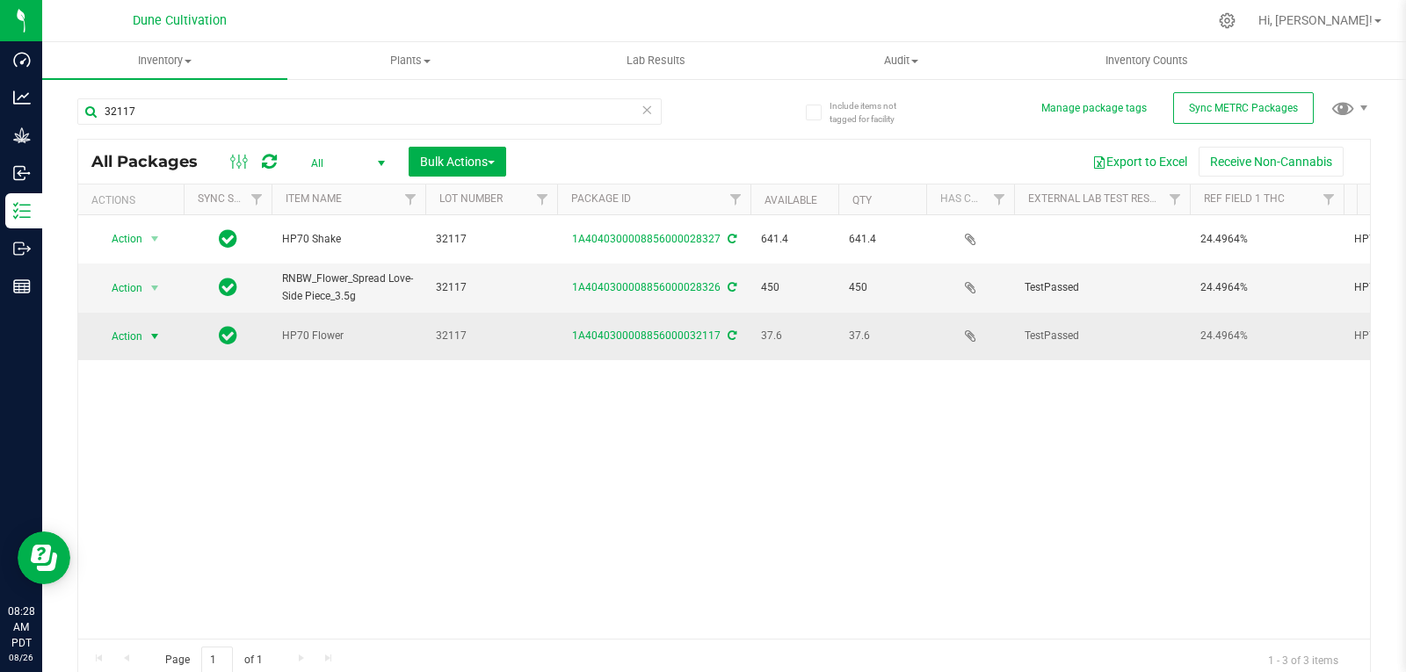
click at [153, 333] on span "select" at bounding box center [155, 336] width 22 height 25
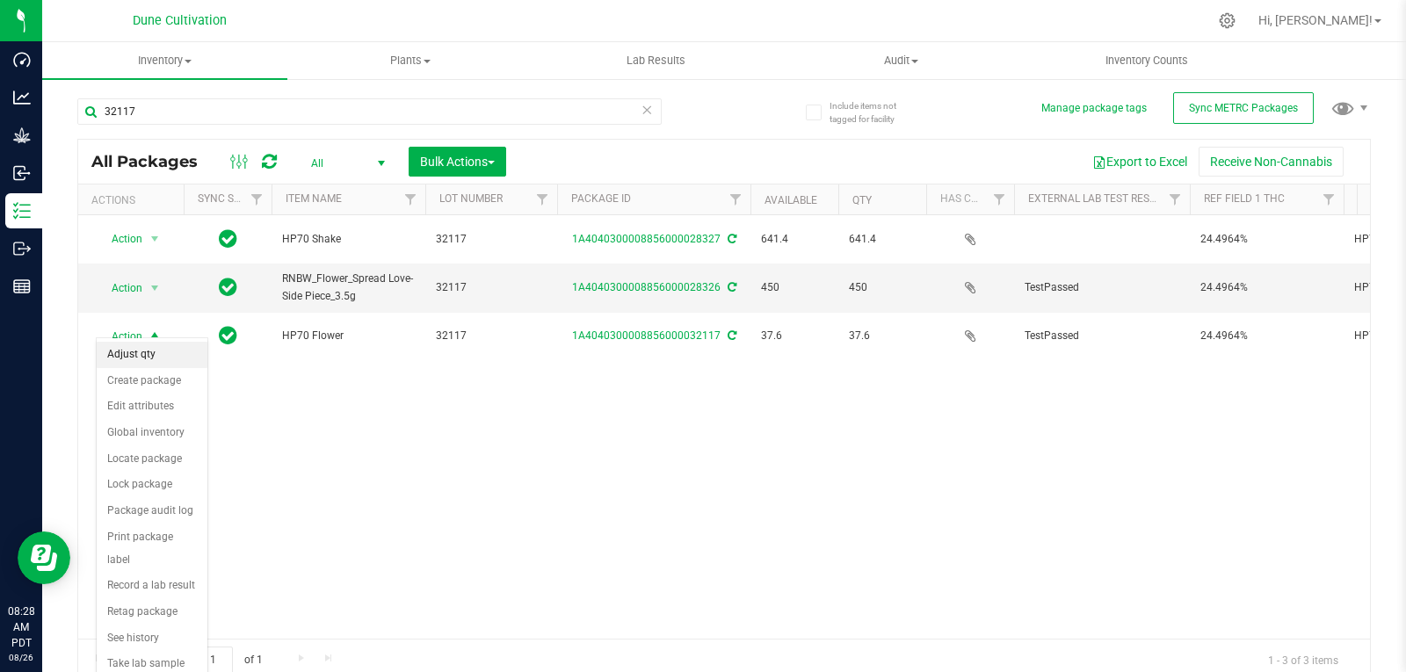
click at [154, 353] on li "Adjust qty" at bounding box center [152, 355] width 111 height 26
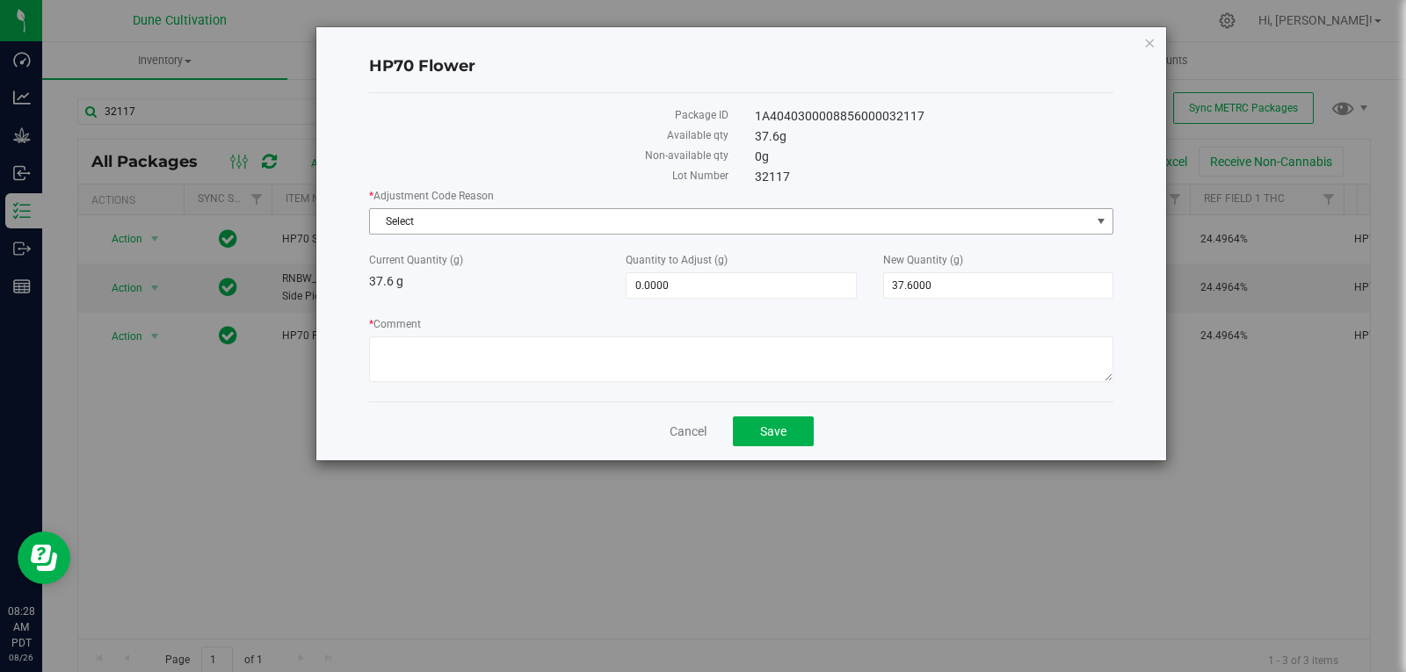
click at [534, 222] on span "Select" at bounding box center [730, 221] width 721 height 25
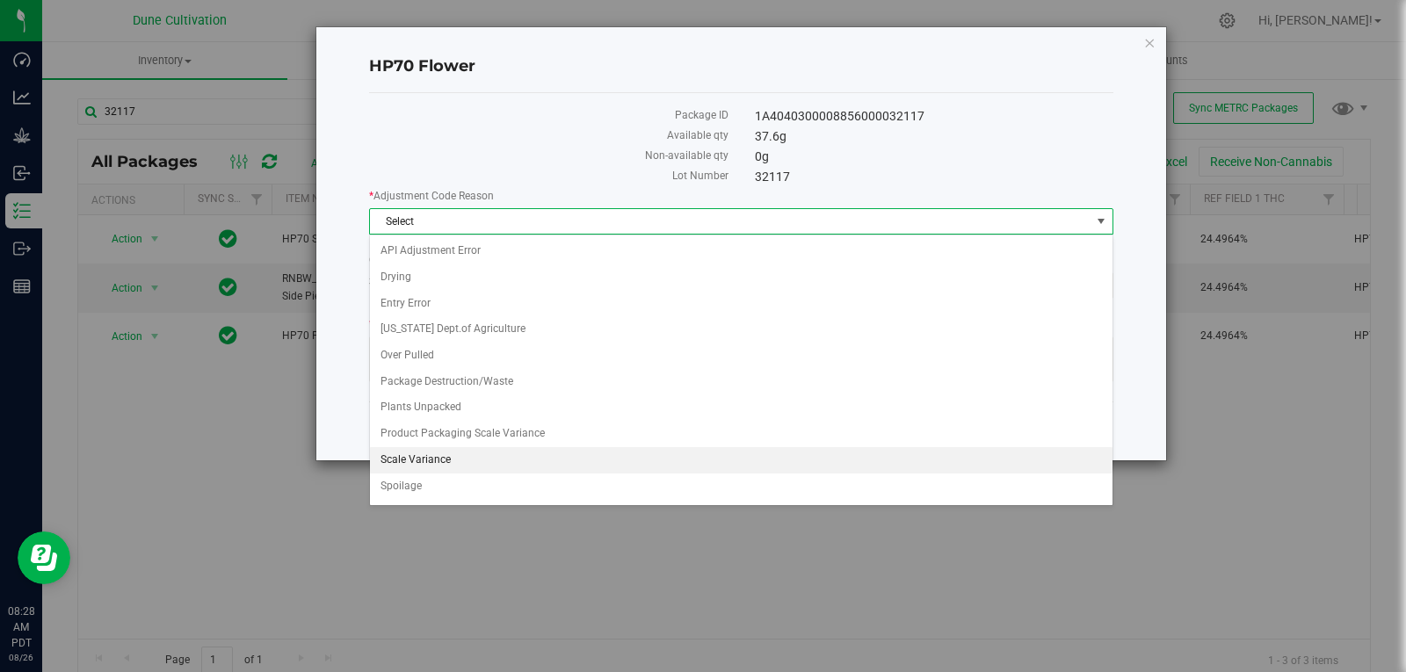
click at [440, 466] on li "Scale Variance" at bounding box center [741, 460] width 743 height 26
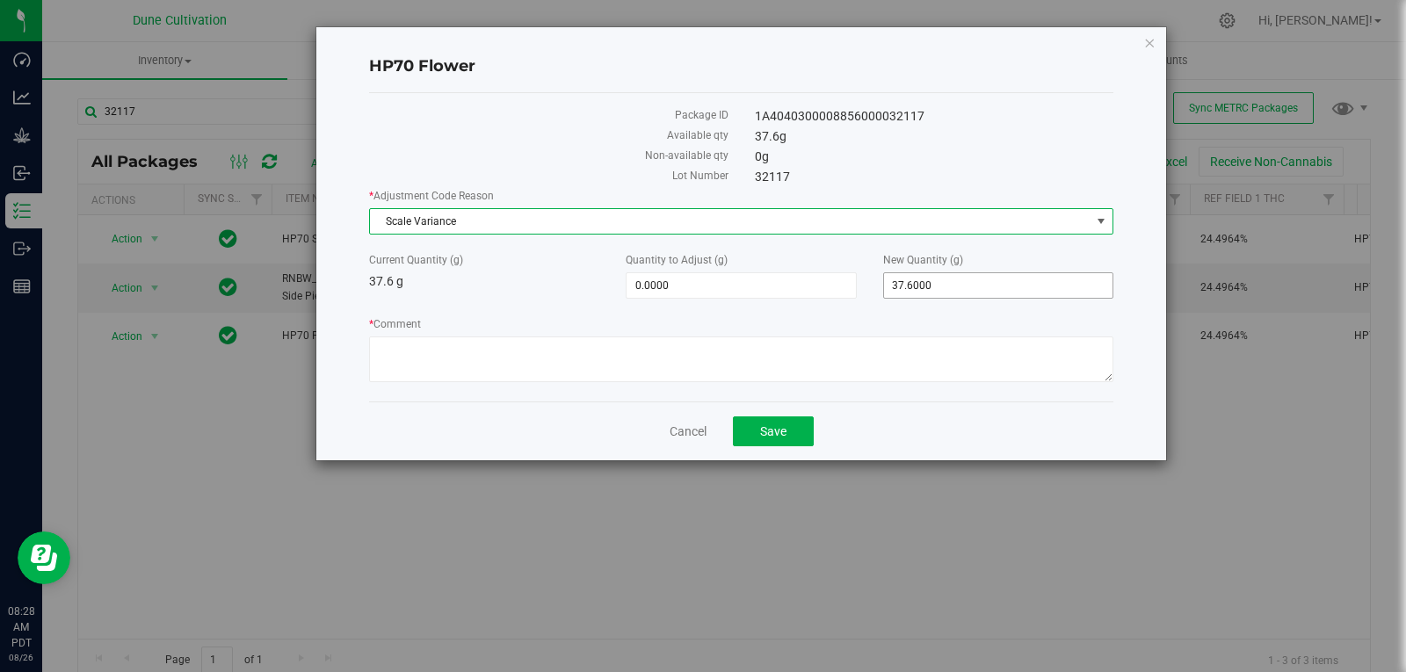
click at [940, 294] on span "37.6000 37.6" at bounding box center [998, 285] width 230 height 26
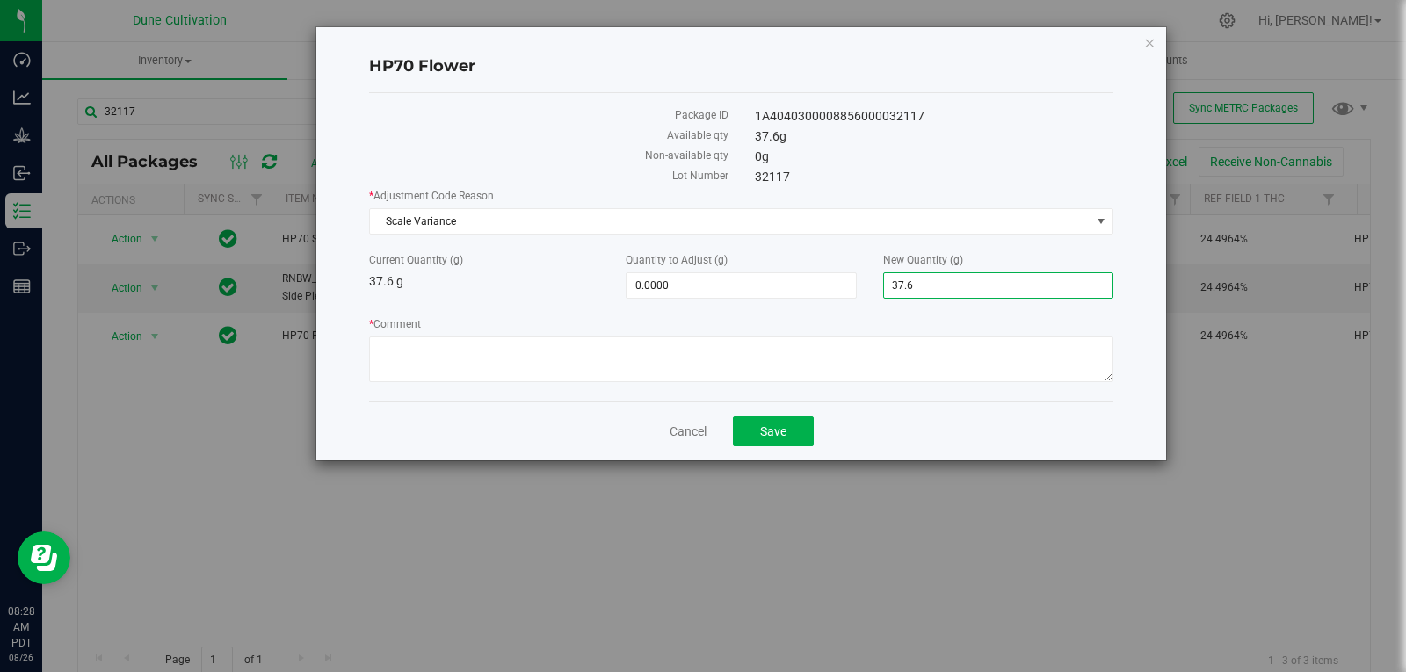
click at [940, 294] on input "37.6" at bounding box center [998, 285] width 229 height 25
type input "0"
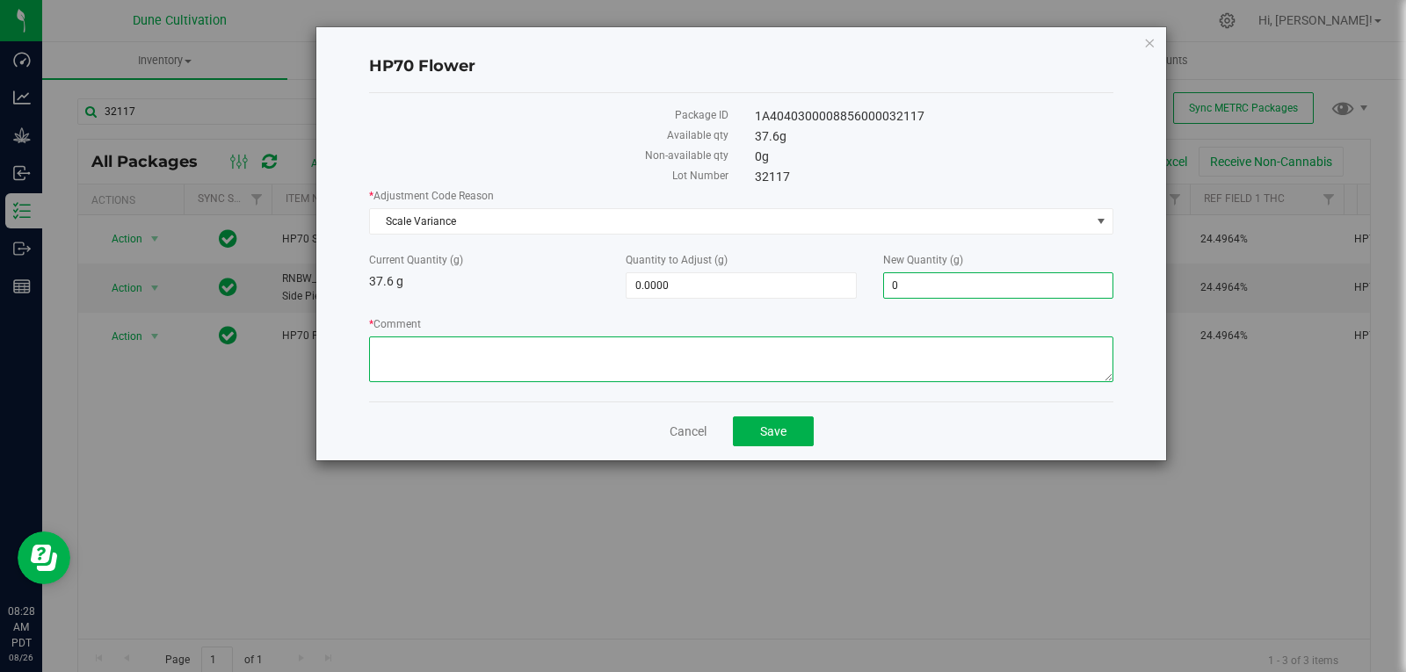
type input "-37.6000"
type input "0.0000"
click at [891, 358] on textarea "* Comment" at bounding box center [741, 360] width 744 height 46
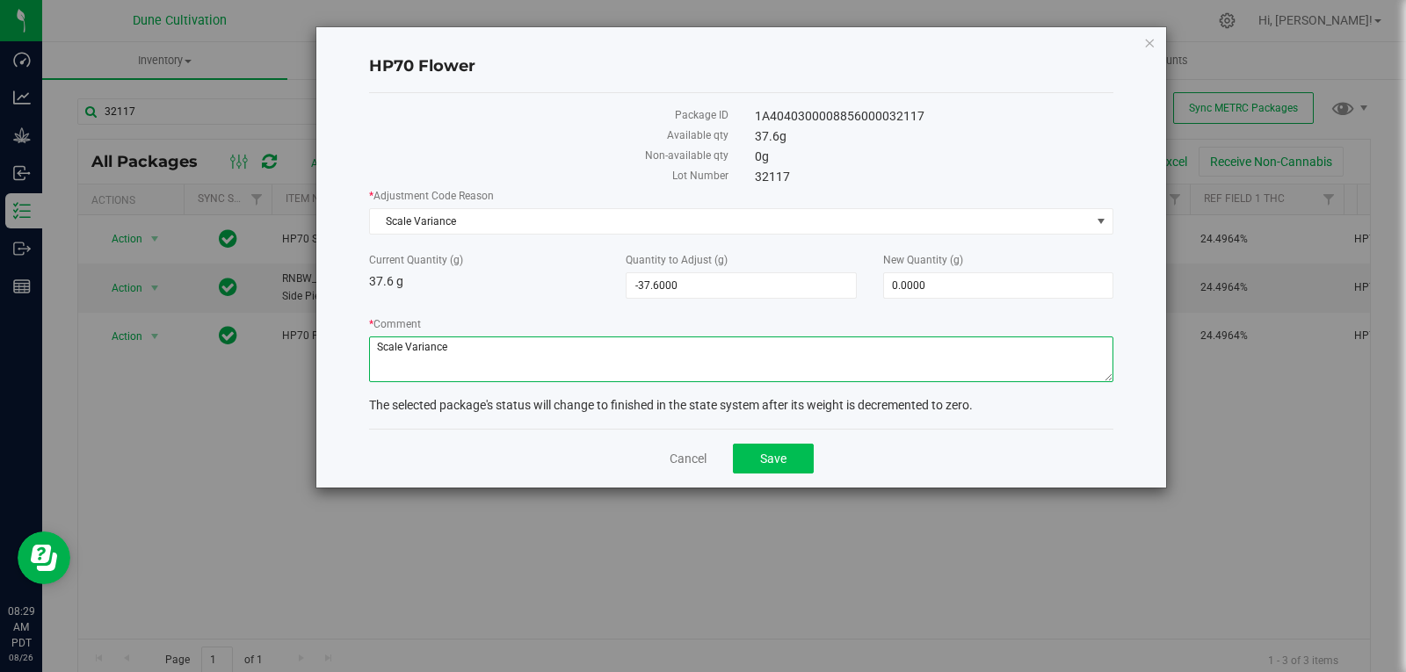
type textarea "Scale Variance"
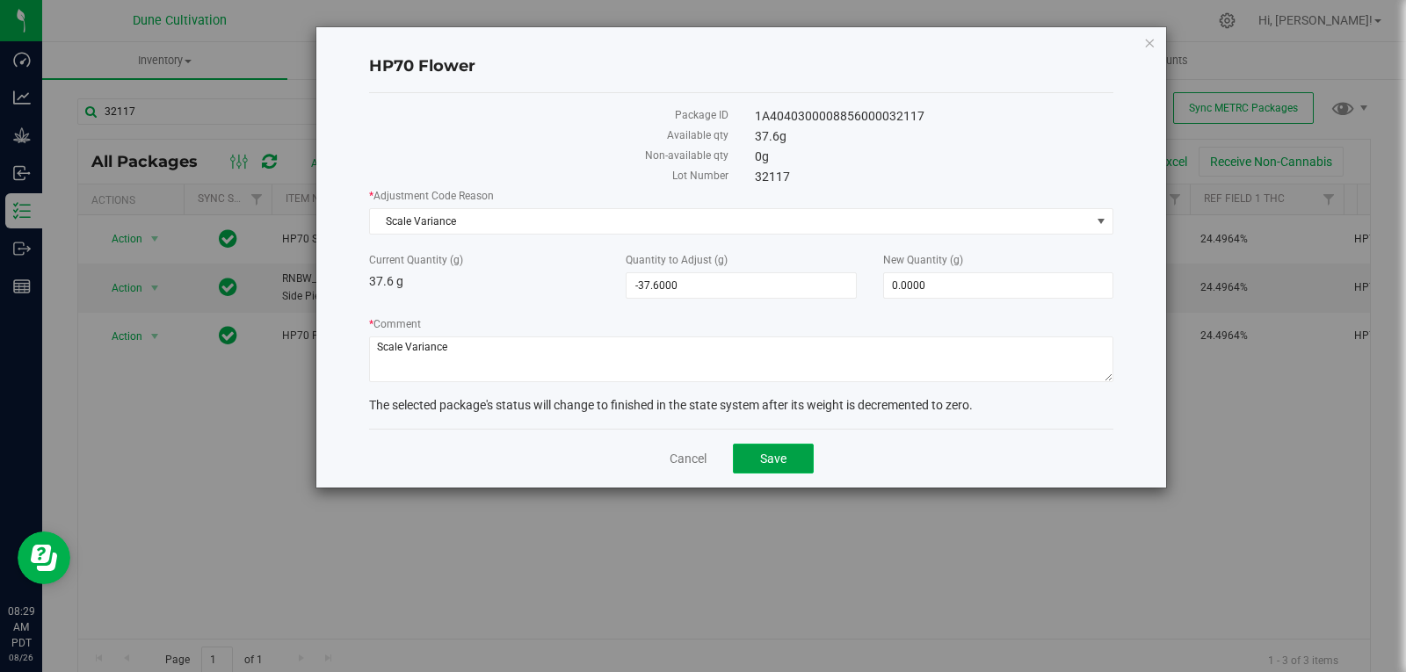
click at [787, 468] on button "Save" at bounding box center [773, 459] width 81 height 30
